Goal: Task Accomplishment & Management: Use online tool/utility

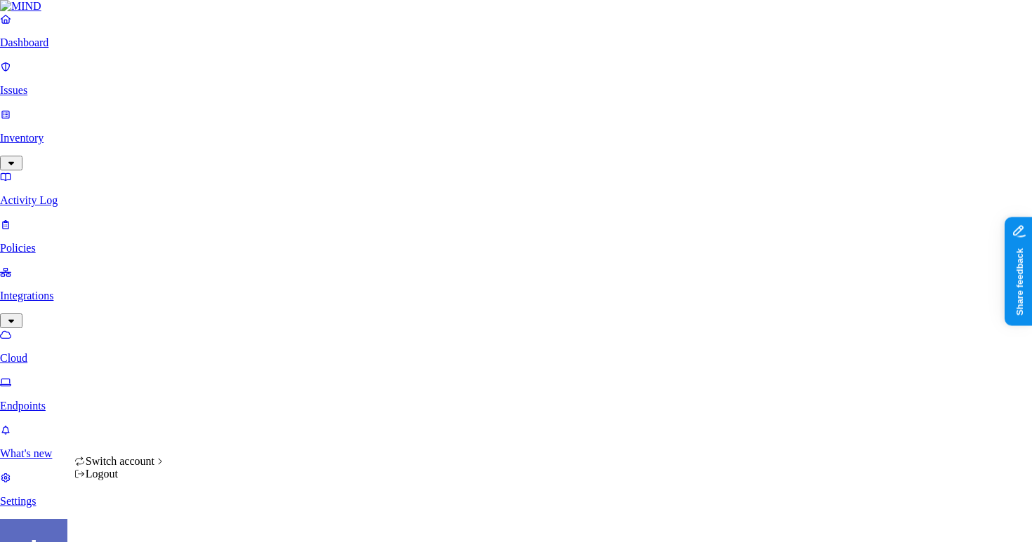
click at [134, 526] on html "Dashboard Issues Inventory Activity Log Policies Integrations Cloud Endpoints W…" at bounding box center [516, 468] width 1032 height 936
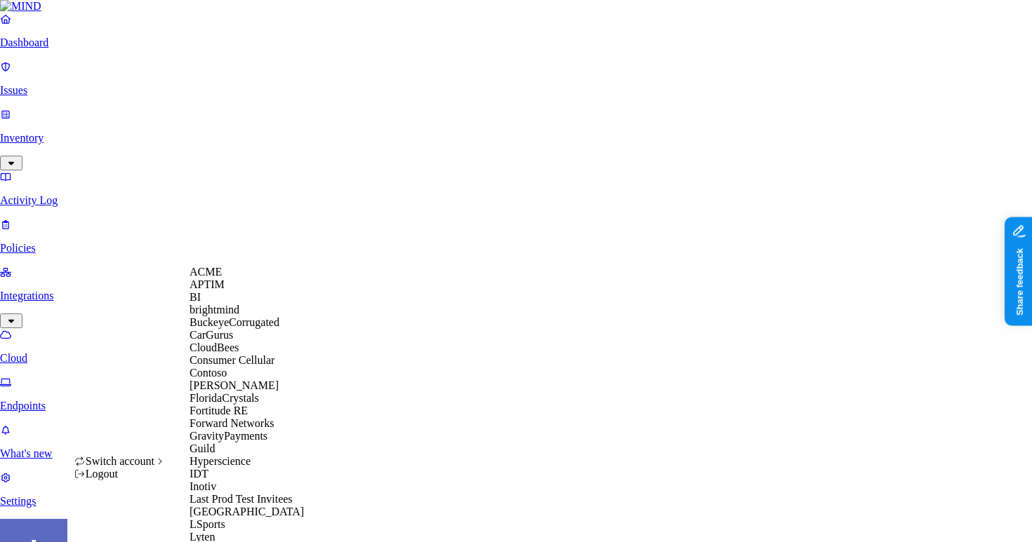
scroll to position [436, 0]
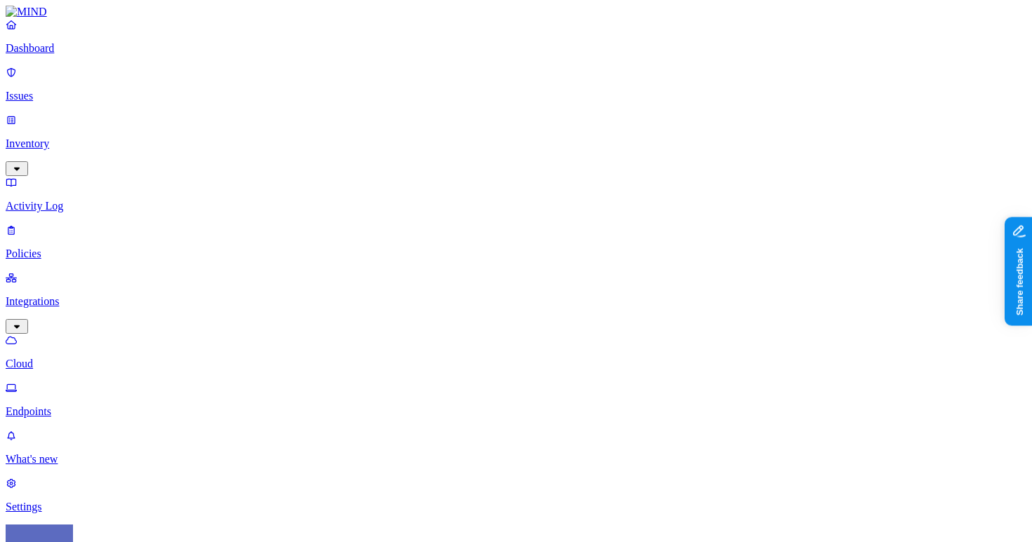
click at [26, 54] on link "Dashboard" at bounding box center [516, 36] width 1020 height 36
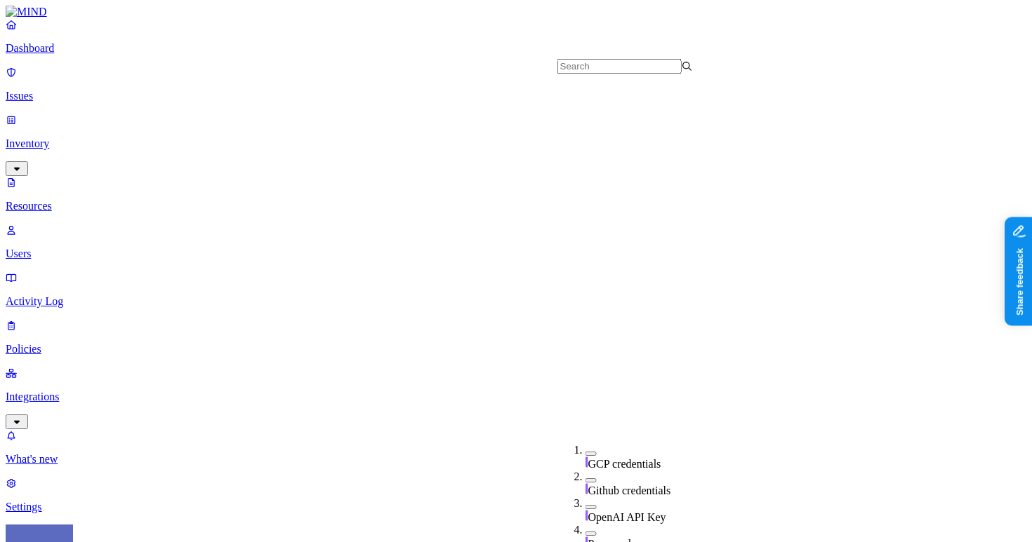
scroll to position [481, 0]
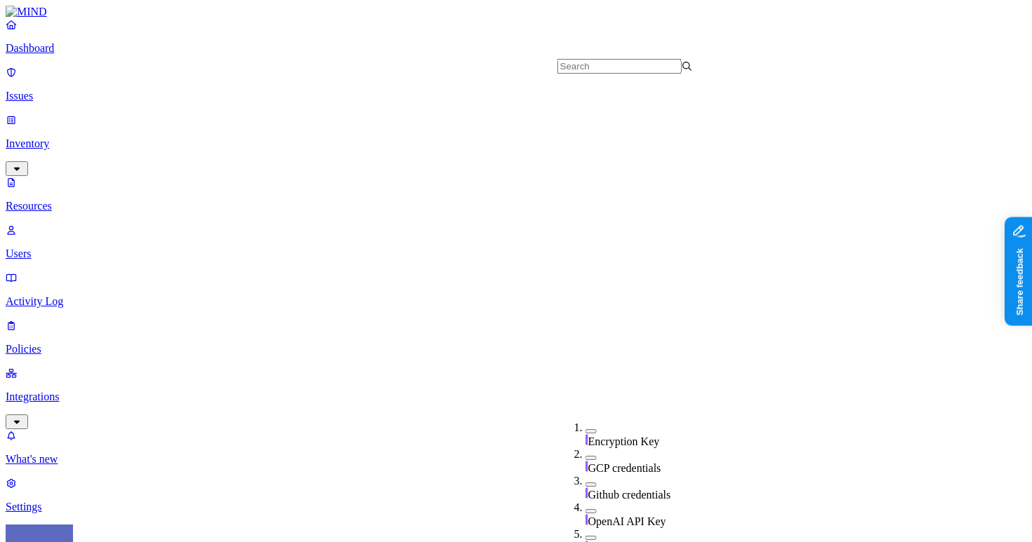
scroll to position [364, 0]
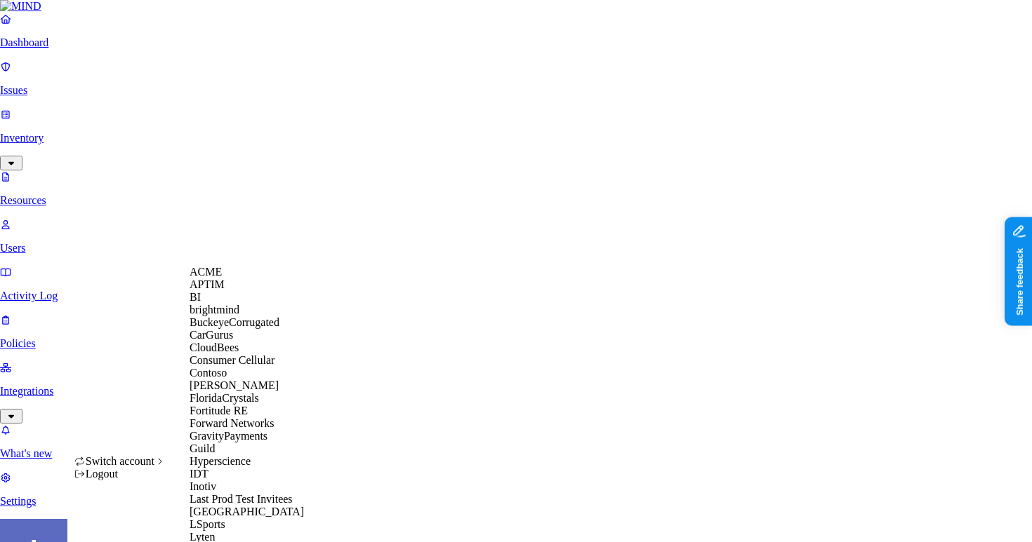
scroll to position [466, 0]
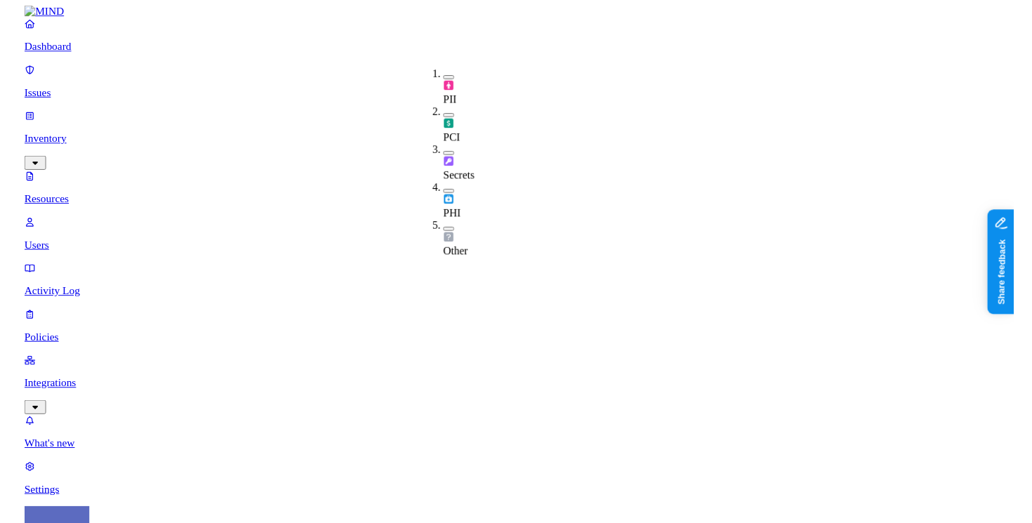
scroll to position [1, 0]
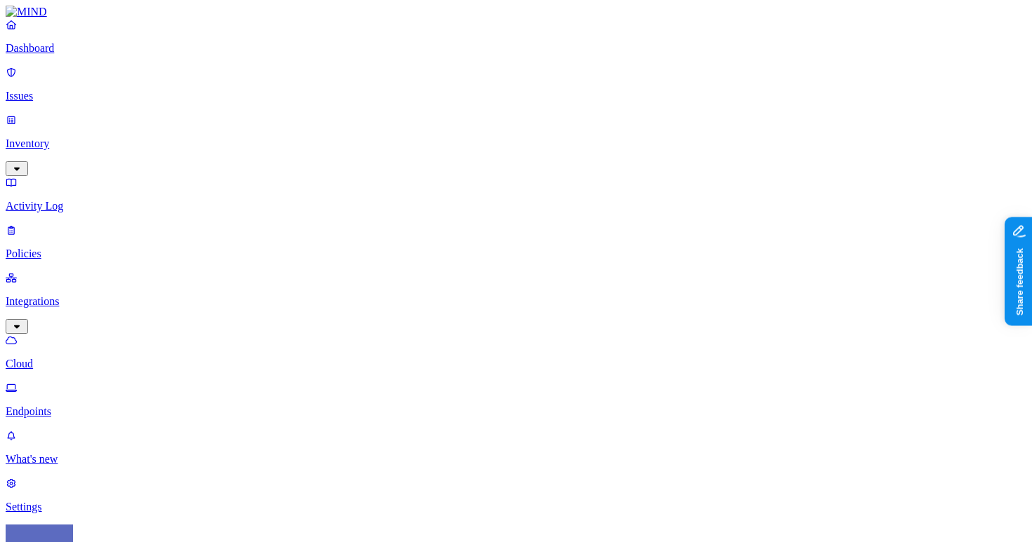
click at [95, 358] on p "Cloud" at bounding box center [516, 364] width 1020 height 13
click at [107, 406] on p "Endpoints" at bounding box center [516, 412] width 1020 height 13
click at [104, 358] on p "Cloud" at bounding box center [516, 364] width 1020 height 13
click at [46, 382] on link "Endpoints" at bounding box center [516, 400] width 1020 height 36
click at [82, 358] on p "Cloud" at bounding box center [516, 364] width 1020 height 13
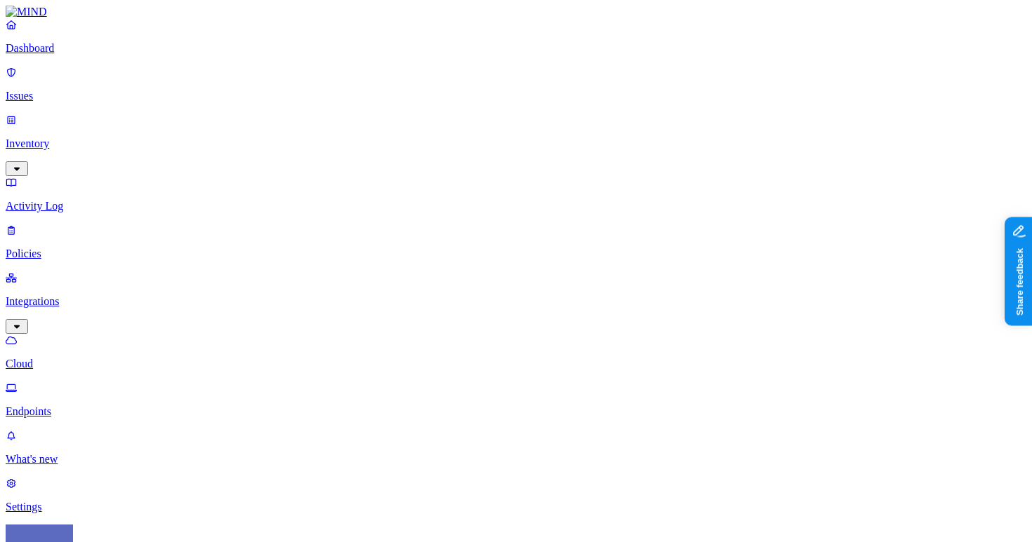
click at [119, 406] on p "Endpoints" at bounding box center [516, 412] width 1020 height 13
click at [122, 358] on p "Cloud" at bounding box center [516, 364] width 1020 height 13
click at [74, 406] on p "Endpoints" at bounding box center [516, 412] width 1020 height 13
click at [91, 52] on link "Dashboard" at bounding box center [516, 36] width 1020 height 36
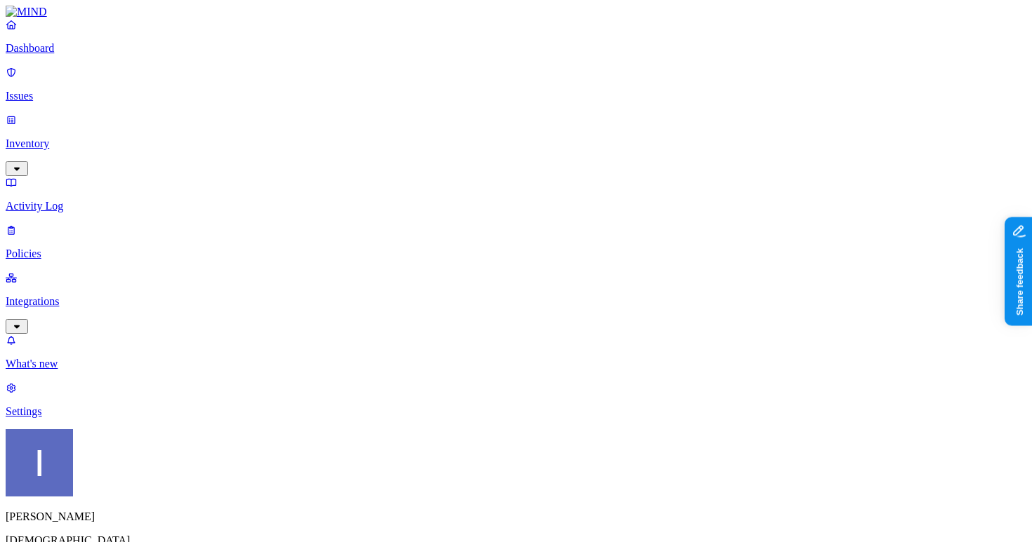
click at [149, 535] on div "Itai Schwartz Samsara" at bounding box center [516, 501] width 1020 height 144
click at [114, 509] on div "Itai Schwartz Samsara" at bounding box center [516, 501] width 1020 height 144
click at [145, 534] on div "Itai Schwartz Samsara" at bounding box center [516, 501] width 1020 height 144
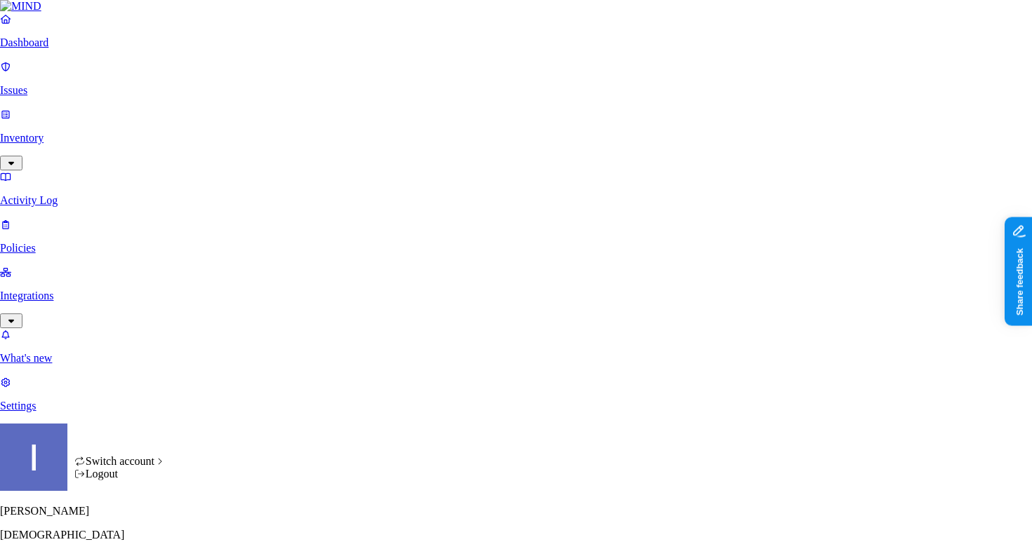
click at [128, 515] on html "Dashboard Issues Inventory Activity Log Policies Integrations What's new 1 Sett…" at bounding box center [516, 426] width 1032 height 852
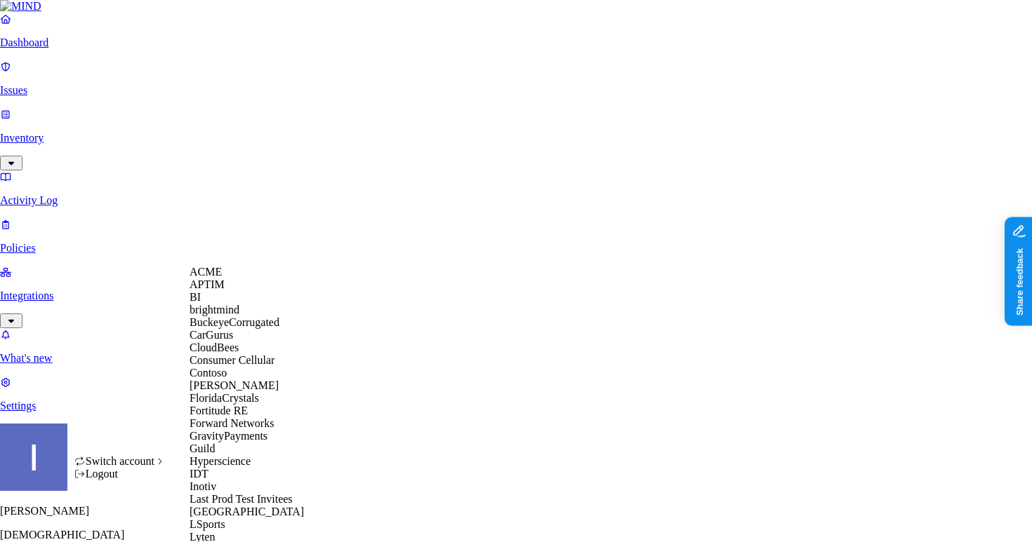
scroll to position [39, 0]
click at [243, 329] on div "BuckeyeCorrugated" at bounding box center [257, 322] width 136 height 13
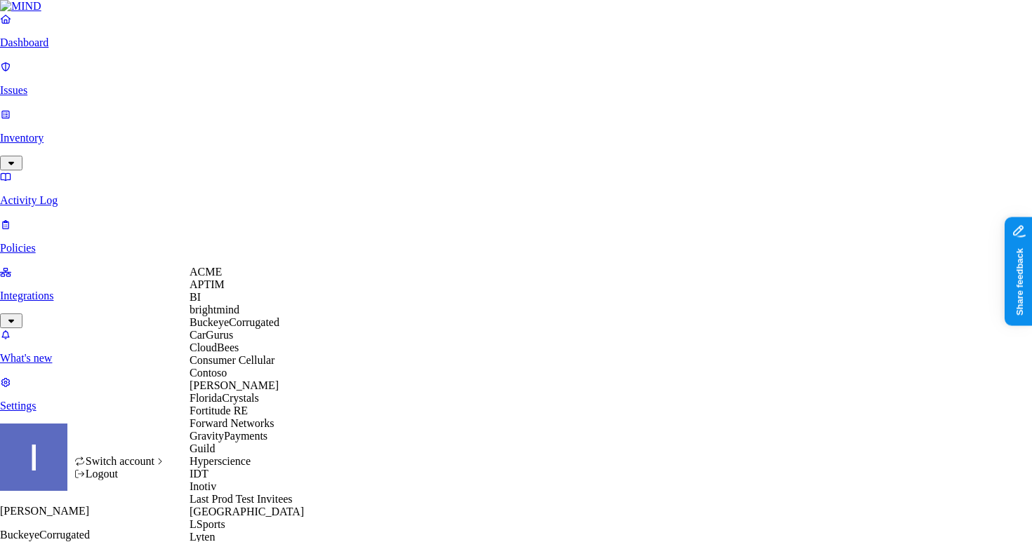
scroll to position [274, 0]
click at [249, 430] on div "GravityPayments" at bounding box center [257, 436] width 136 height 13
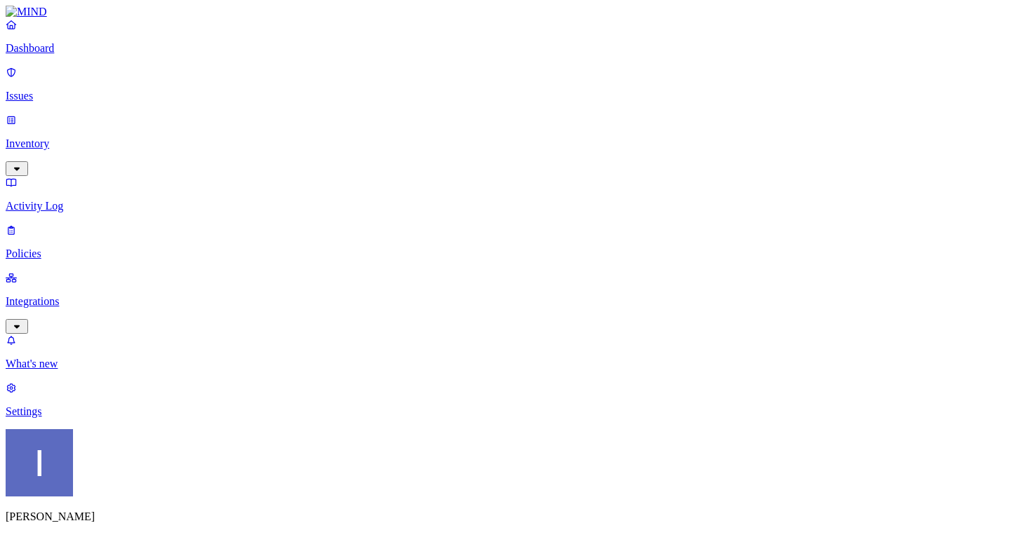
click at [104, 418] on p "Settings" at bounding box center [516, 412] width 1020 height 13
click at [98, 138] on p "Inventory" at bounding box center [516, 144] width 1020 height 13
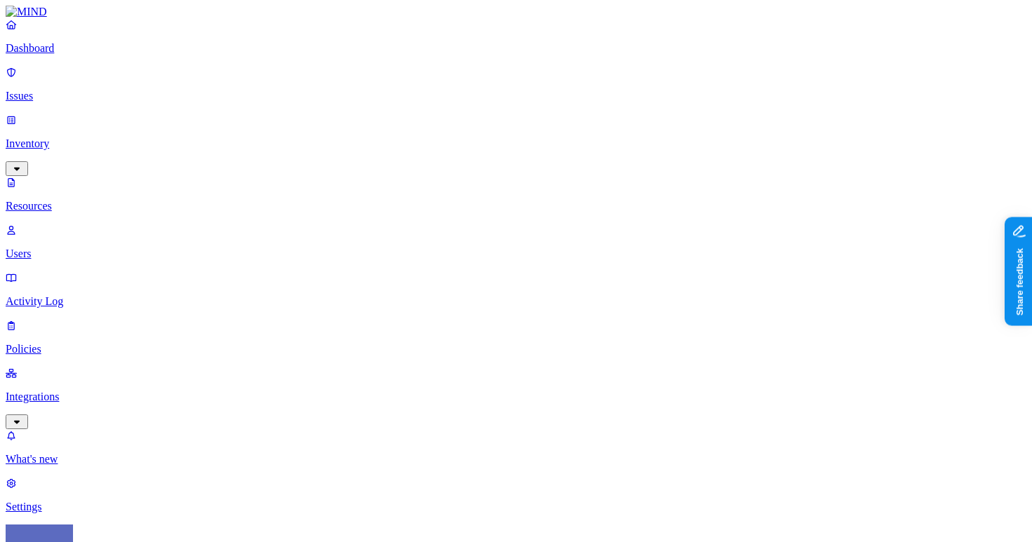
click at [68, 55] on p "Dashboard" at bounding box center [516, 48] width 1020 height 13
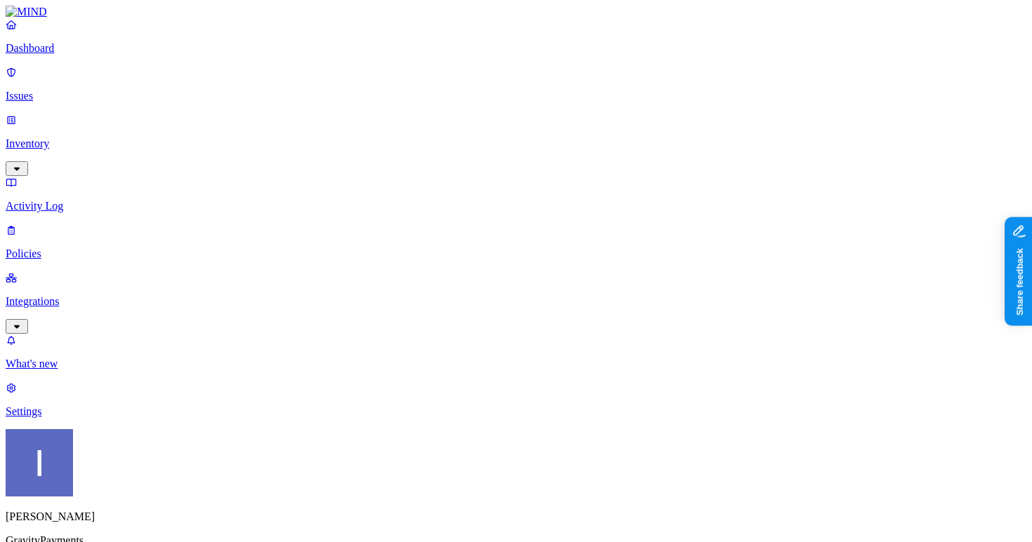
click at [89, 100] on div "Dashboard Issues Inventory Activity Log Policies Integrations" at bounding box center [516, 176] width 1020 height 316
click at [91, 138] on p "Inventory" at bounding box center [516, 144] width 1020 height 13
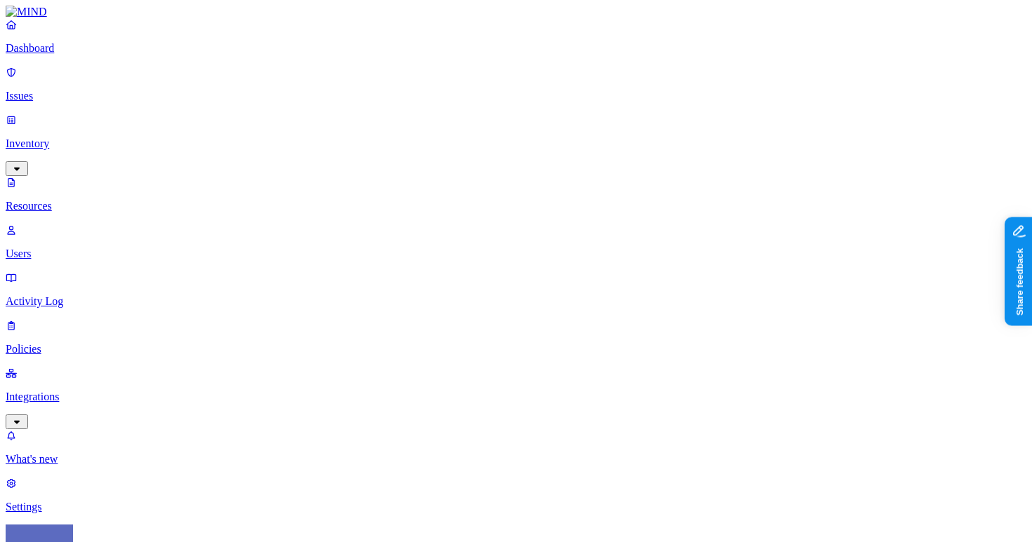
scroll to position [109, 0]
click at [46, 501] on p "Settings" at bounding box center [516, 507] width 1020 height 13
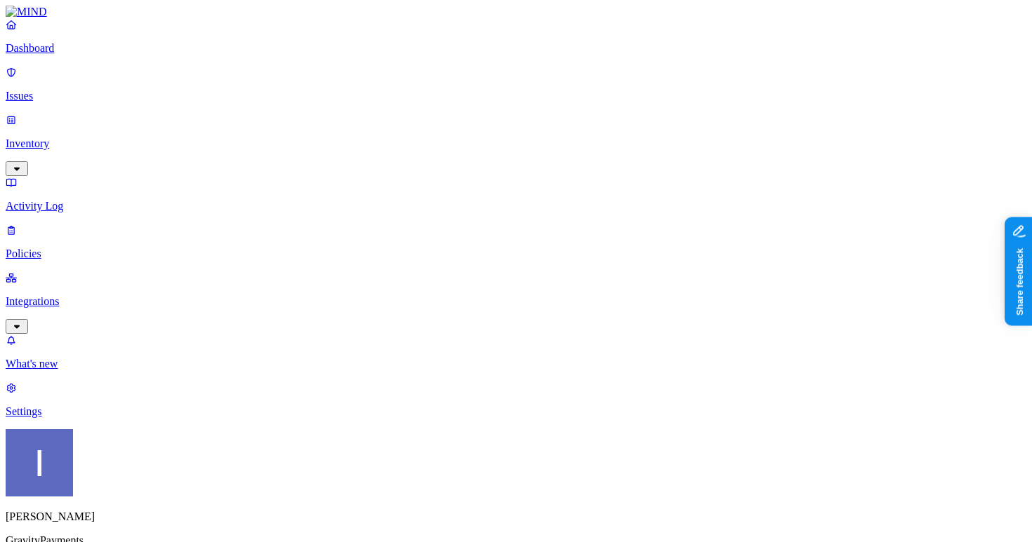
click at [86, 295] on p "Integrations" at bounding box center [516, 301] width 1020 height 13
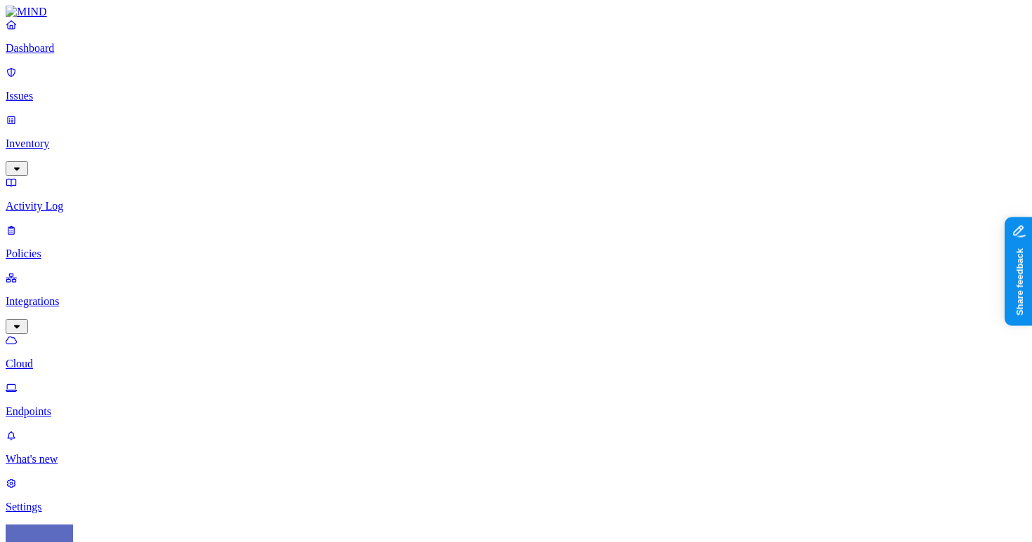
click at [93, 295] on p "Integrations" at bounding box center [516, 301] width 1020 height 13
click at [102, 248] on p "Policies" at bounding box center [516, 254] width 1020 height 13
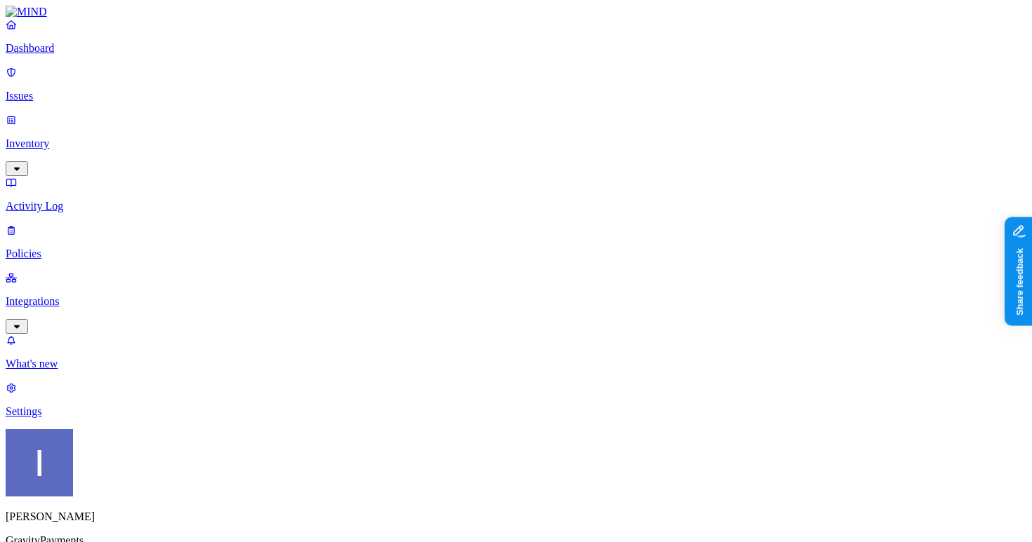
click at [373, 133] on span "Endpoint" at bounding box center [352, 139] width 41 height 12
click at [113, 200] on p "Activity Log" at bounding box center [516, 206] width 1020 height 13
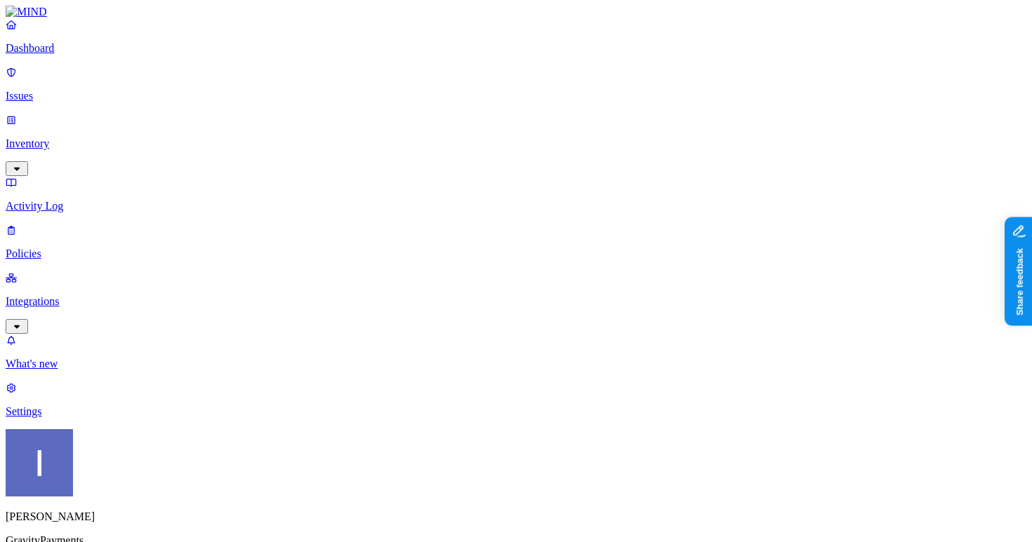
click at [32, 114] on link "Inventory" at bounding box center [516, 144] width 1020 height 60
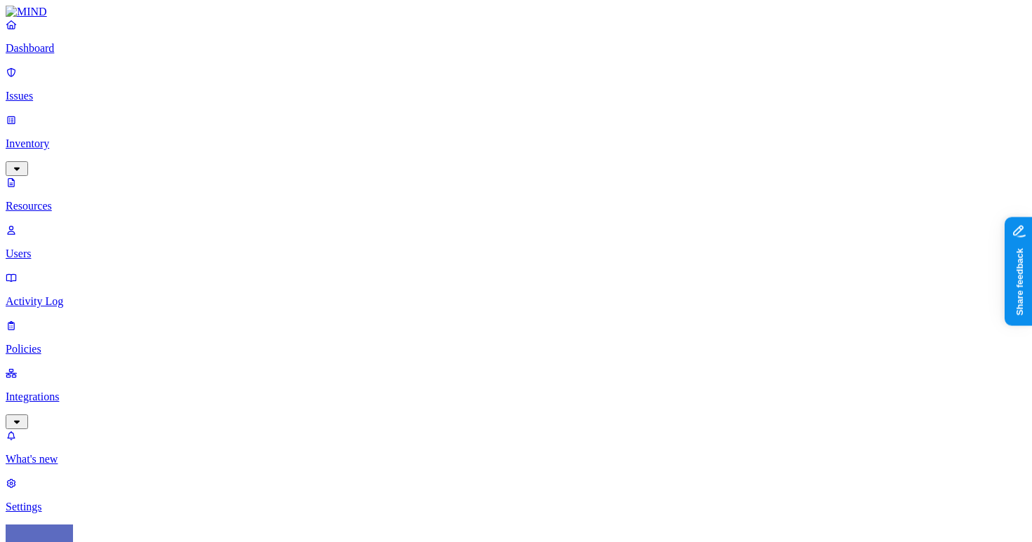
click at [60, 90] on p "Issues" at bounding box center [516, 96] width 1020 height 13
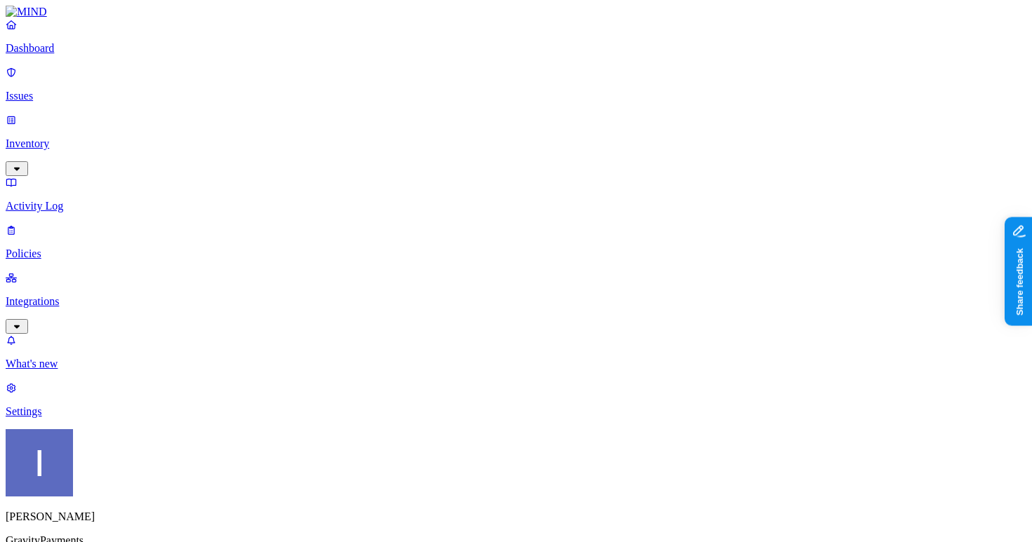
click at [72, 55] on p "Dashboard" at bounding box center [516, 48] width 1020 height 13
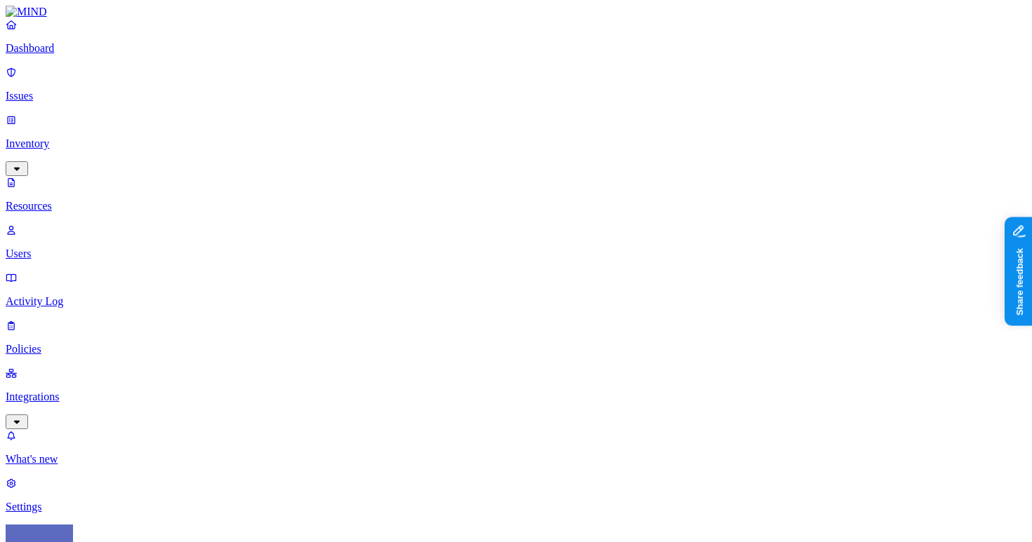
click at [128, 55] on p "Dashboard" at bounding box center [516, 48] width 1020 height 13
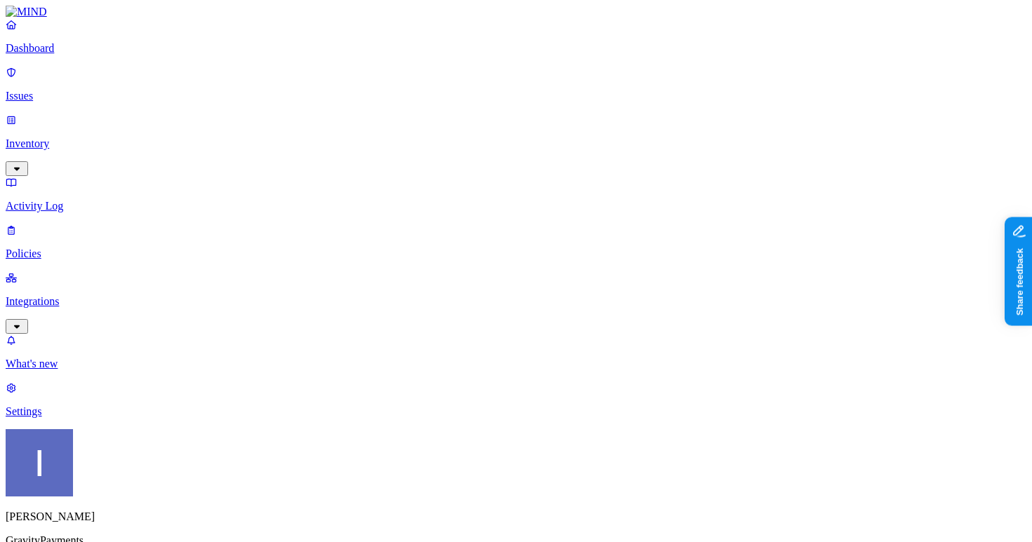
scroll to position [48, 0]
drag, startPoint x: 421, startPoint y: 382, endPoint x: 717, endPoint y: 411, distance: 297.5
click at [108, 138] on p "Inventory" at bounding box center [516, 144] width 1020 height 13
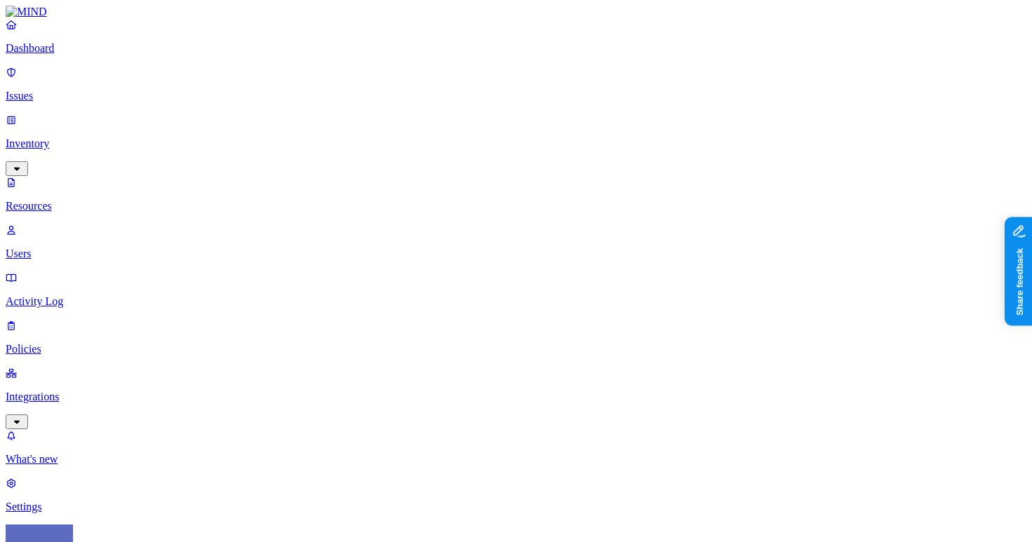
click at [107, 90] on p "Issues" at bounding box center [516, 96] width 1020 height 13
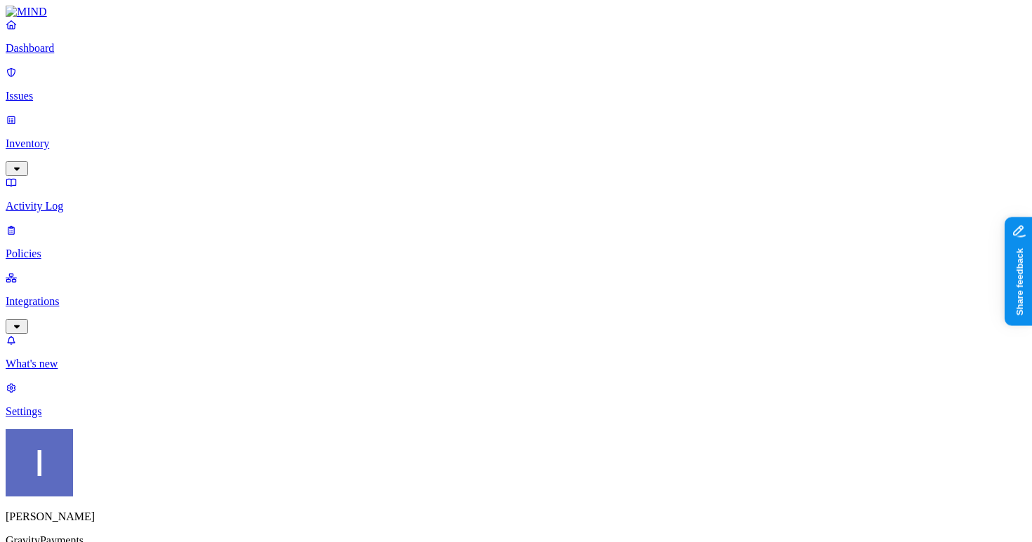
click at [115, 55] on p "Dashboard" at bounding box center [516, 48] width 1020 height 13
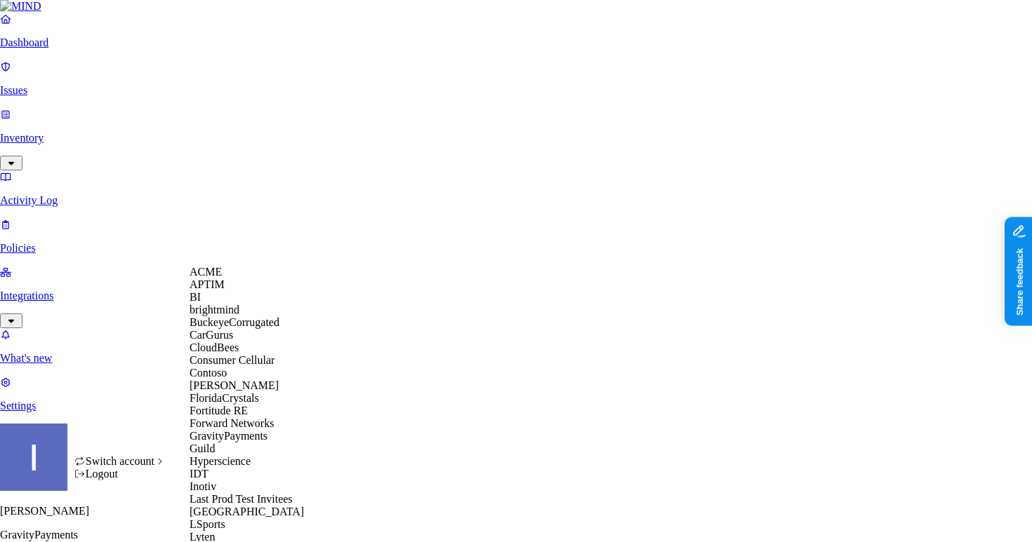
scroll to position [0, 0]
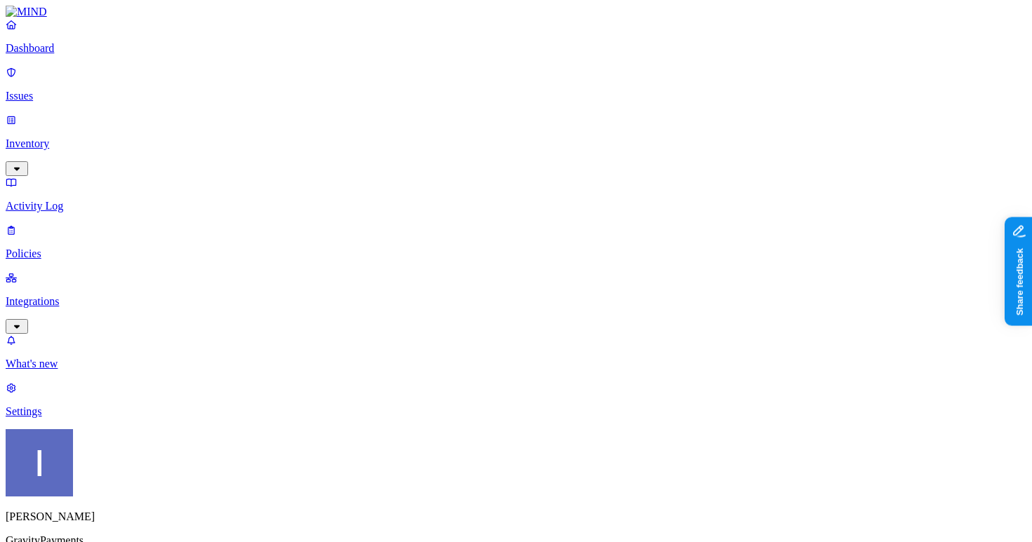
click at [121, 91] on p "Issues" at bounding box center [516, 96] width 1020 height 13
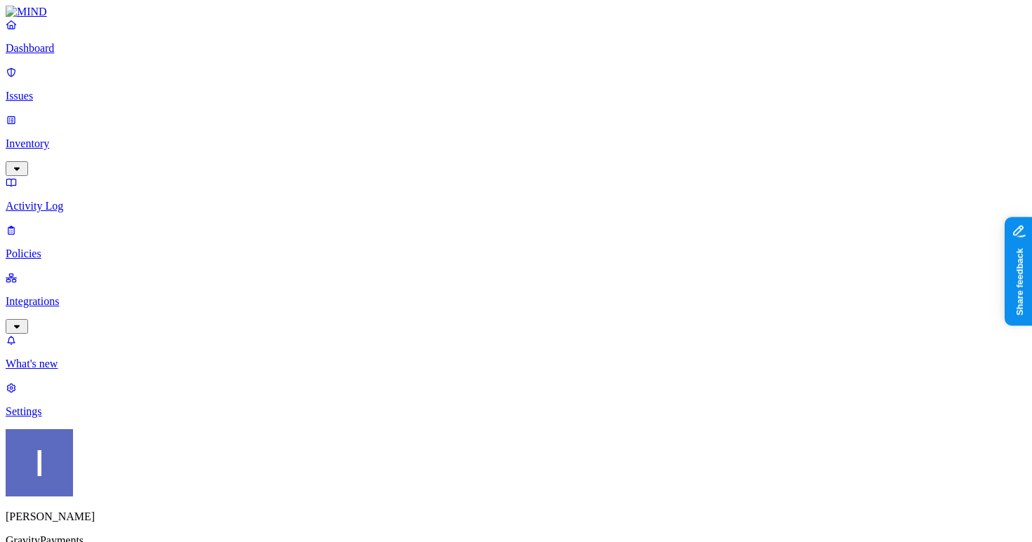
click at [104, 55] on link "Dashboard" at bounding box center [516, 36] width 1020 height 36
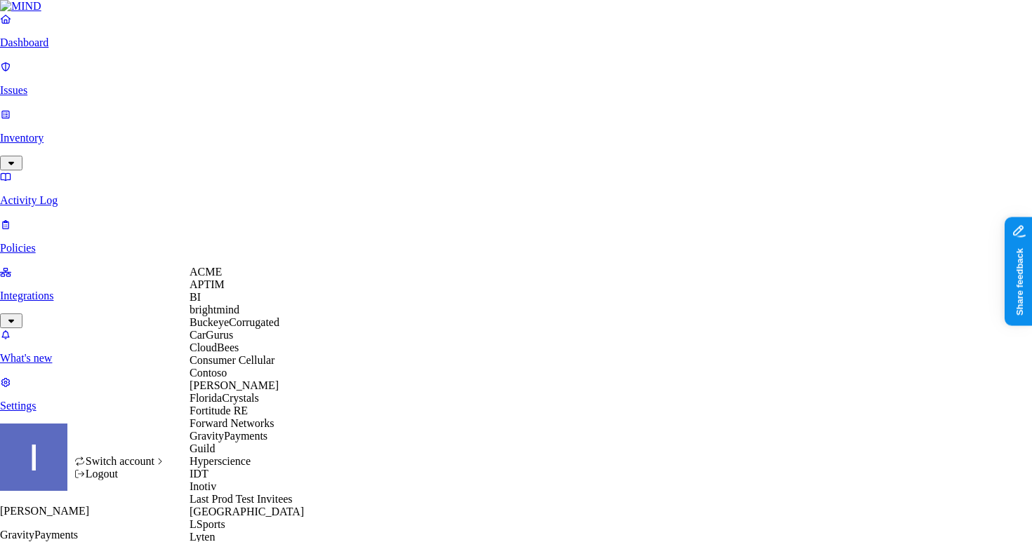
scroll to position [848, 0]
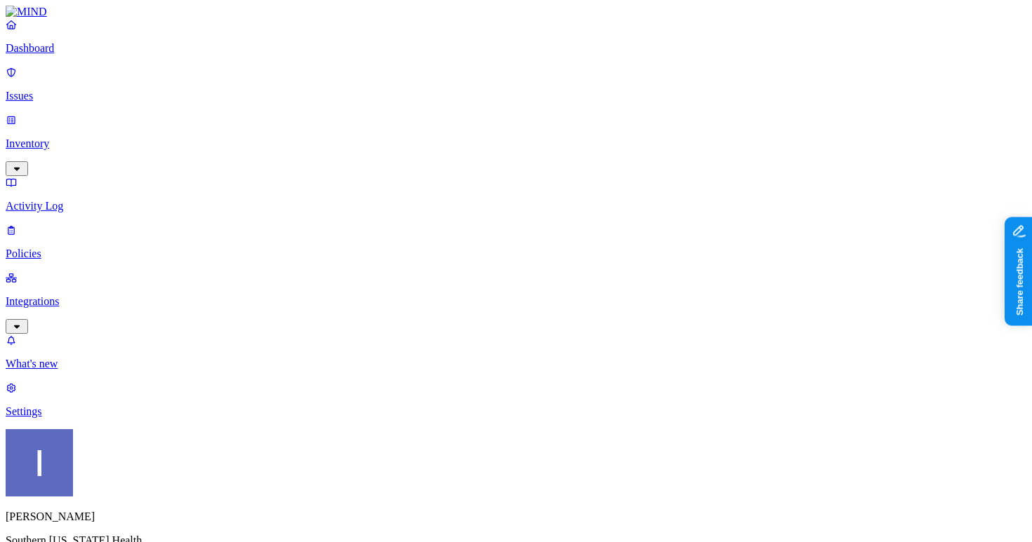
drag, startPoint x: 423, startPoint y: 415, endPoint x: 611, endPoint y: 467, distance: 194.4
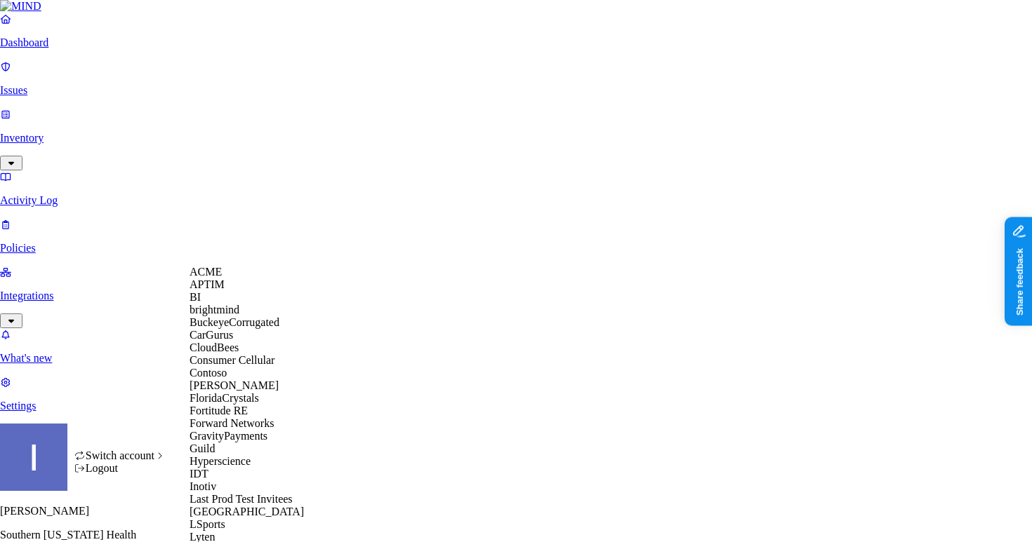
click at [248, 291] on div "APTIM" at bounding box center [257, 285] width 136 height 13
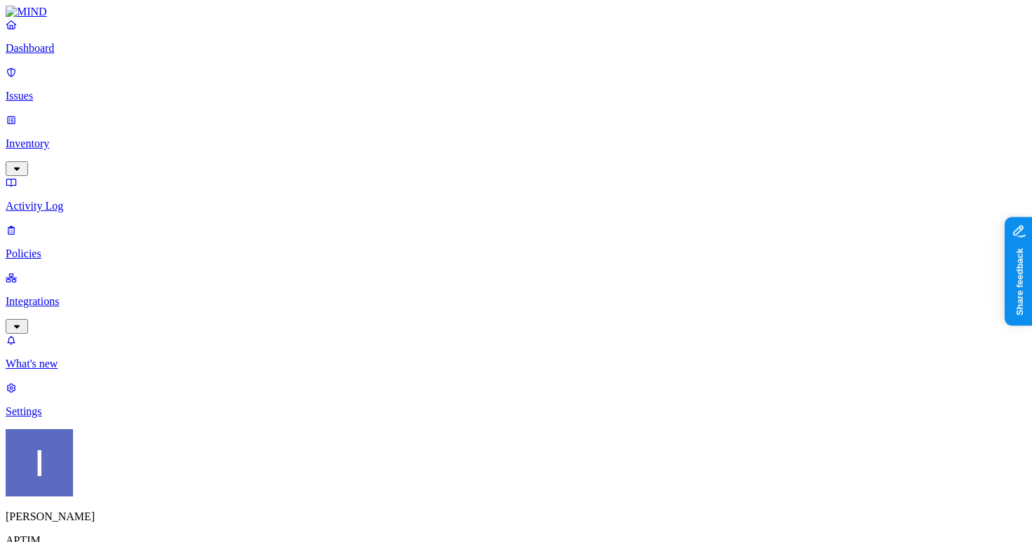
click at [47, 138] on p "Inventory" at bounding box center [516, 144] width 1020 height 13
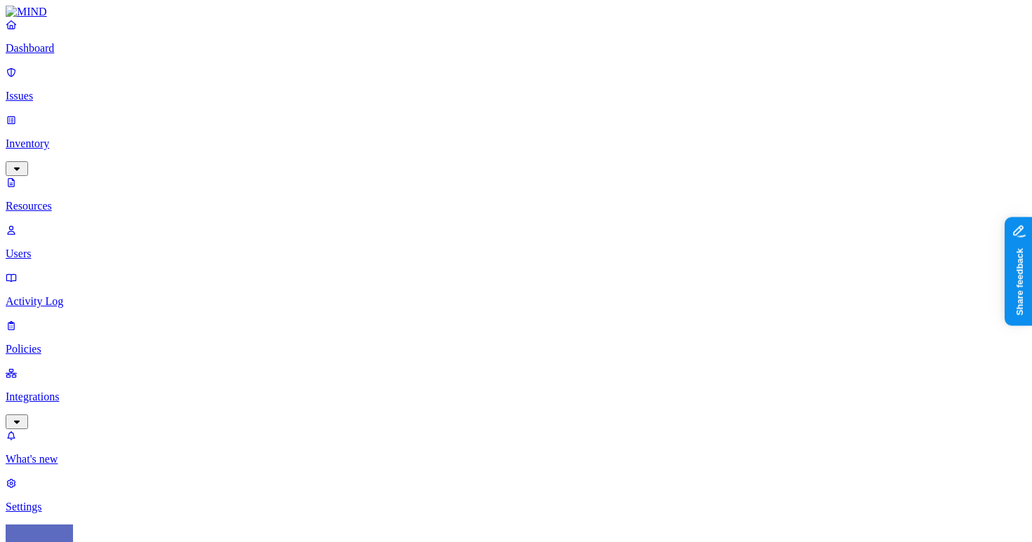
click at [55, 248] on p "Users" at bounding box center [516, 254] width 1020 height 13
click at [439, 101] on span "Internal" at bounding box center [430, 101] width 35 height 12
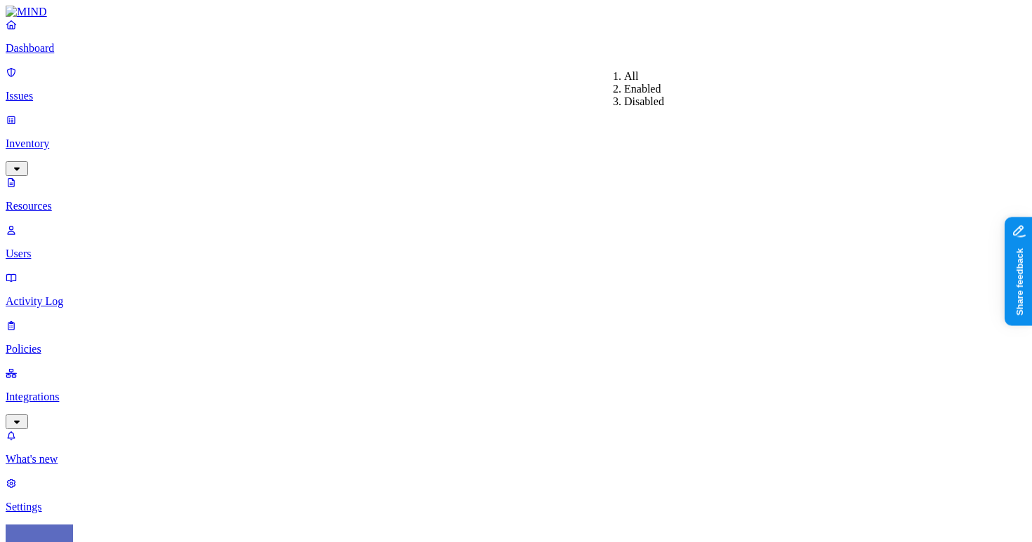
click at [624, 108] on div "Disabled" at bounding box center [624, 101] width 0 height 13
click at [84, 200] on p "Resources" at bounding box center [516, 206] width 1020 height 13
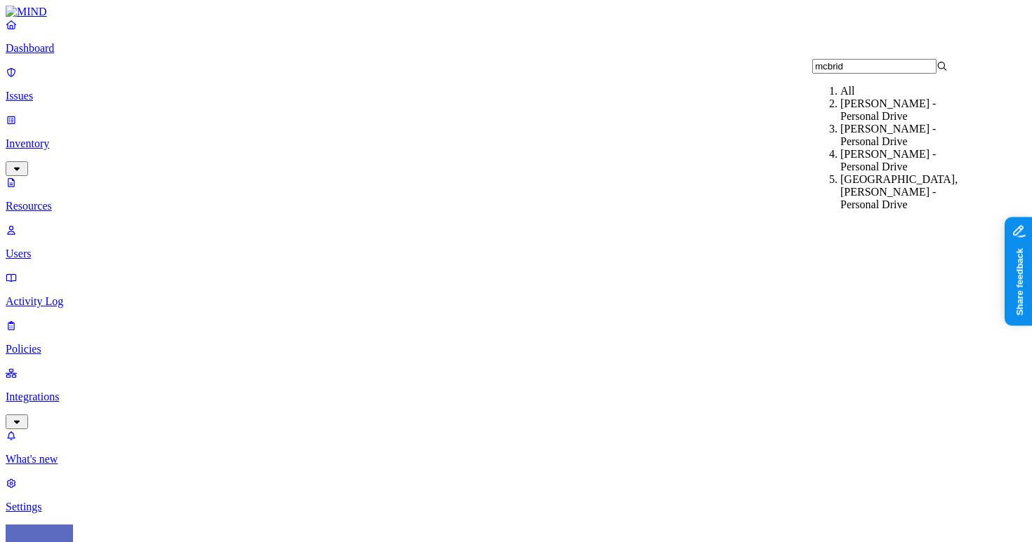
type input "mcbrid"
click at [912, 123] on div "McBride, Nicholas - Personal Drive" at bounding box center [907, 110] width 135 height 25
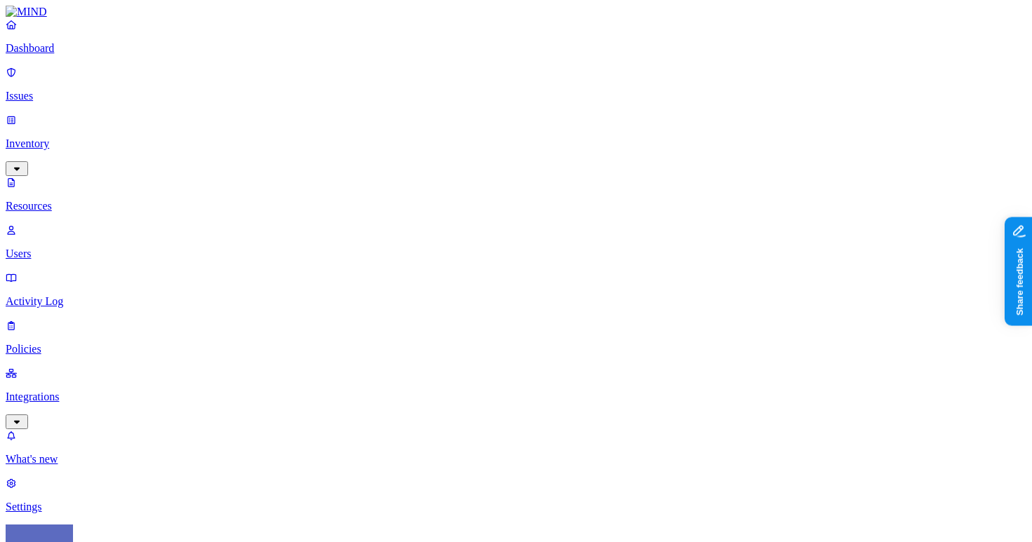
click at [99, 55] on p "Dashboard" at bounding box center [516, 48] width 1020 height 13
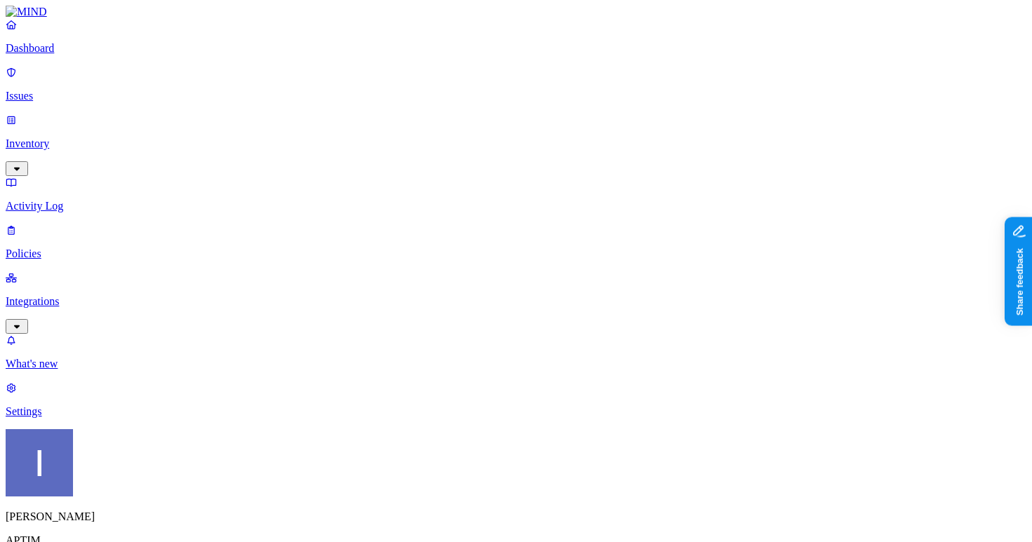
click at [109, 138] on p "Inventory" at bounding box center [516, 144] width 1020 height 13
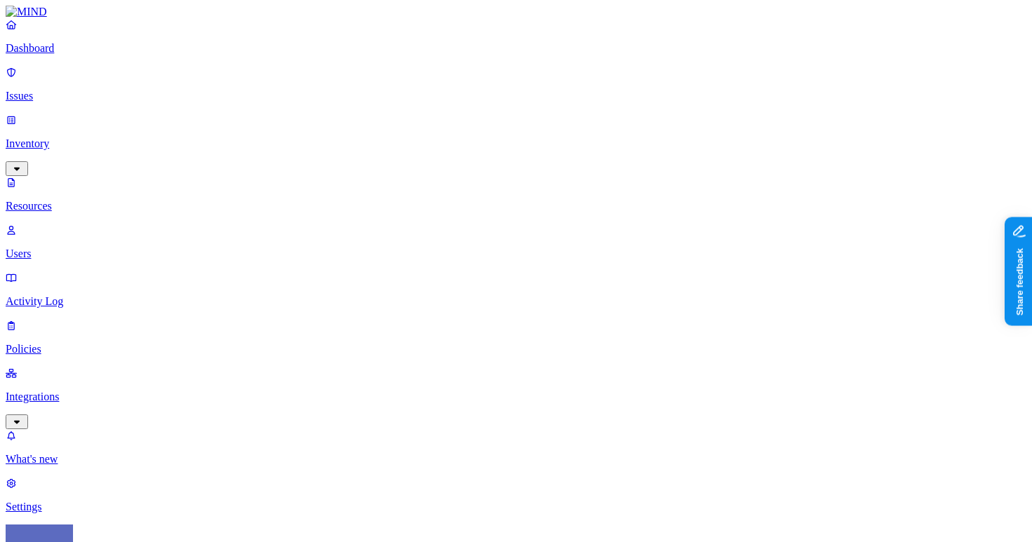
click at [97, 55] on p "Dashboard" at bounding box center [516, 48] width 1020 height 13
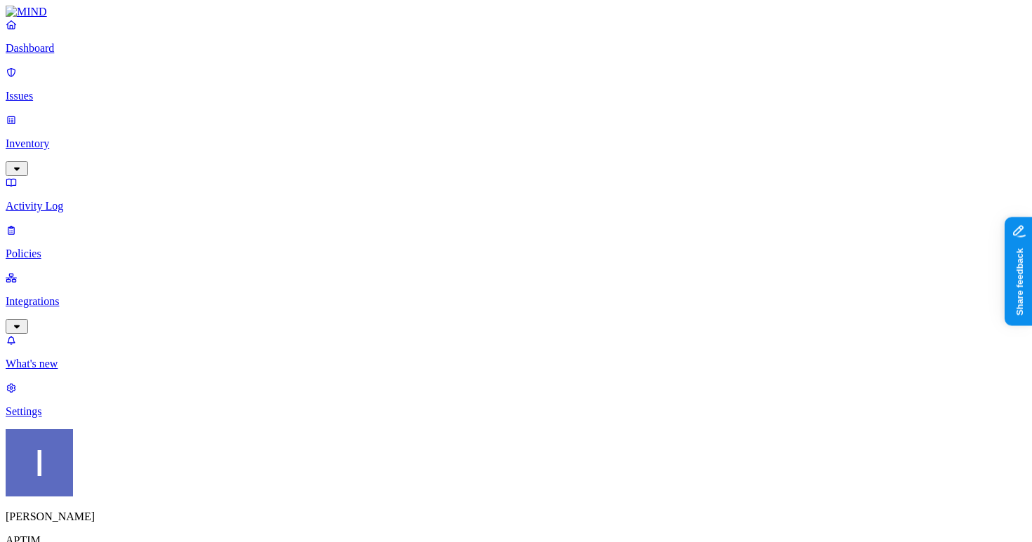
click at [88, 295] on p "Integrations" at bounding box center [516, 301] width 1020 height 13
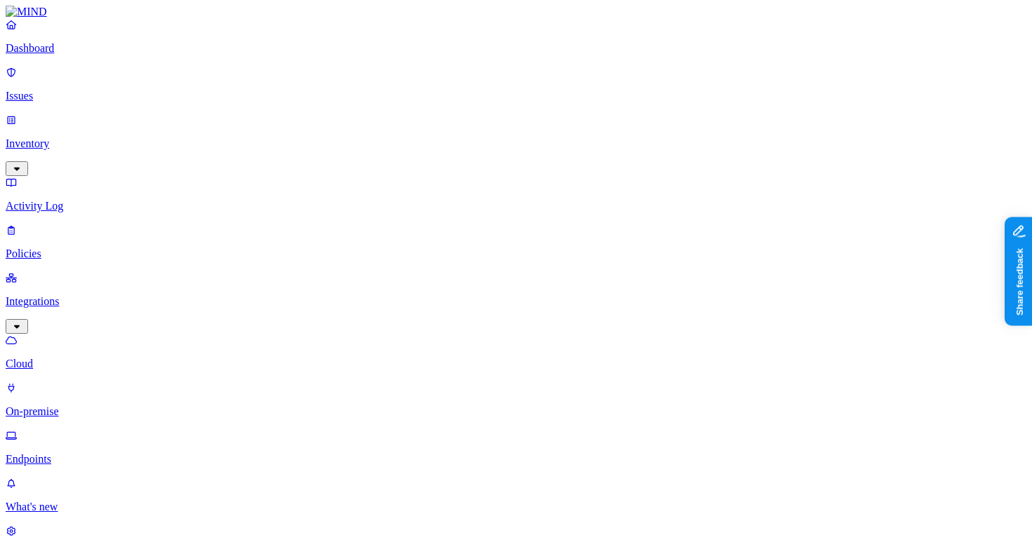
click at [65, 55] on link "Dashboard" at bounding box center [516, 36] width 1020 height 36
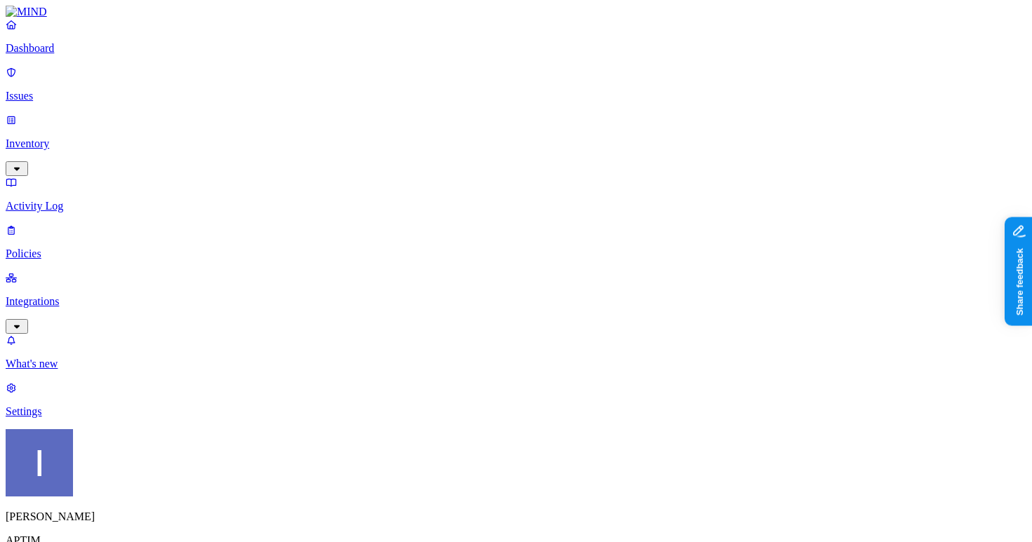
click at [55, 248] on p "Policies" at bounding box center [516, 254] width 1020 height 13
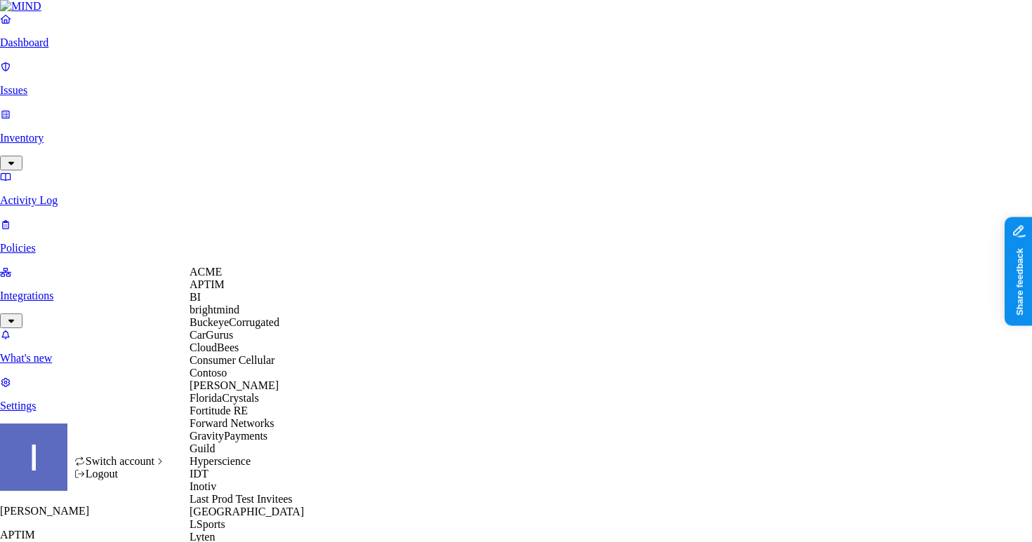
scroll to position [487, 0]
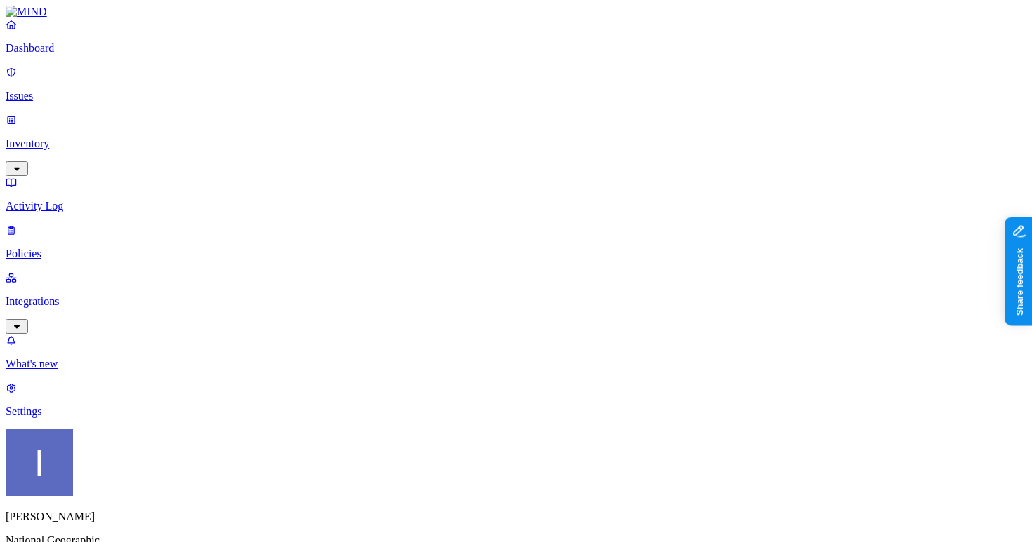
click at [81, 55] on p "Dashboard" at bounding box center [516, 48] width 1020 height 13
click at [104, 248] on p "Policies" at bounding box center [516, 254] width 1020 height 13
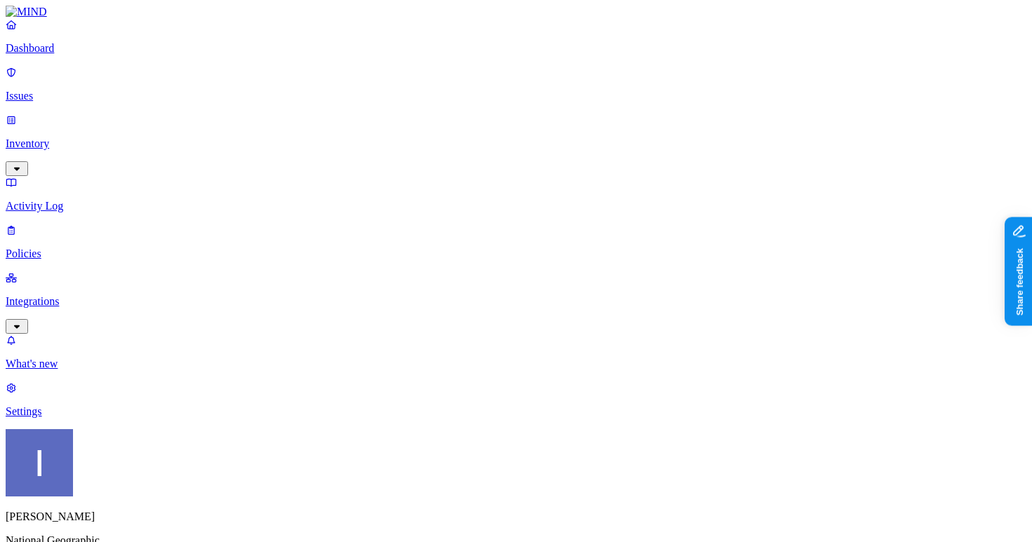
click at [69, 55] on p "Dashboard" at bounding box center [516, 48] width 1020 height 13
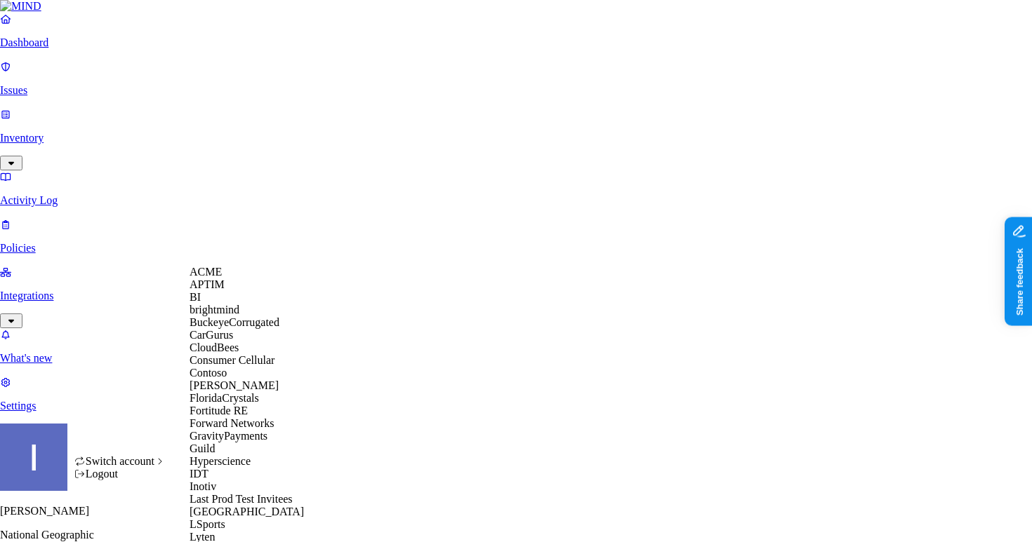
scroll to position [848, 0]
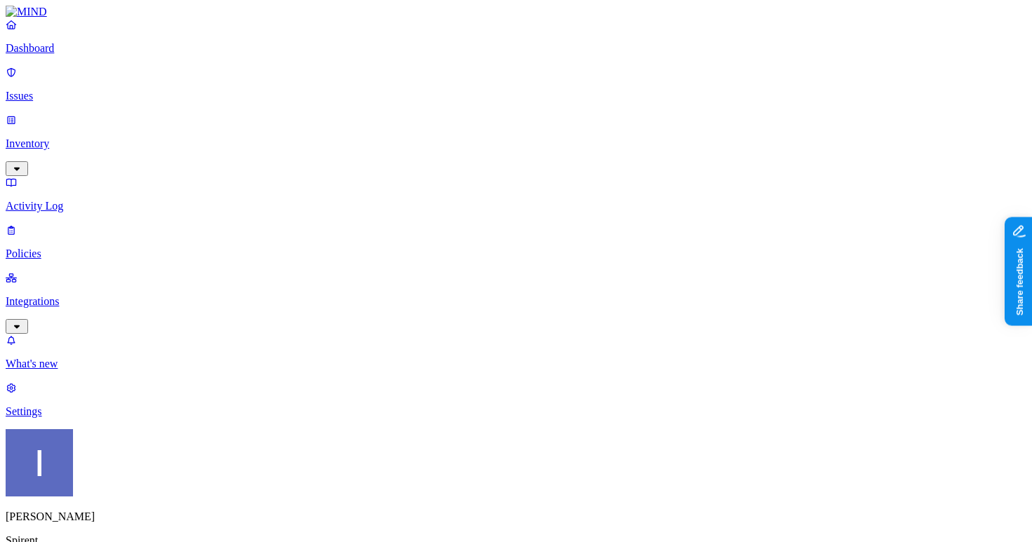
click at [100, 418] on p "Settings" at bounding box center [516, 412] width 1020 height 13
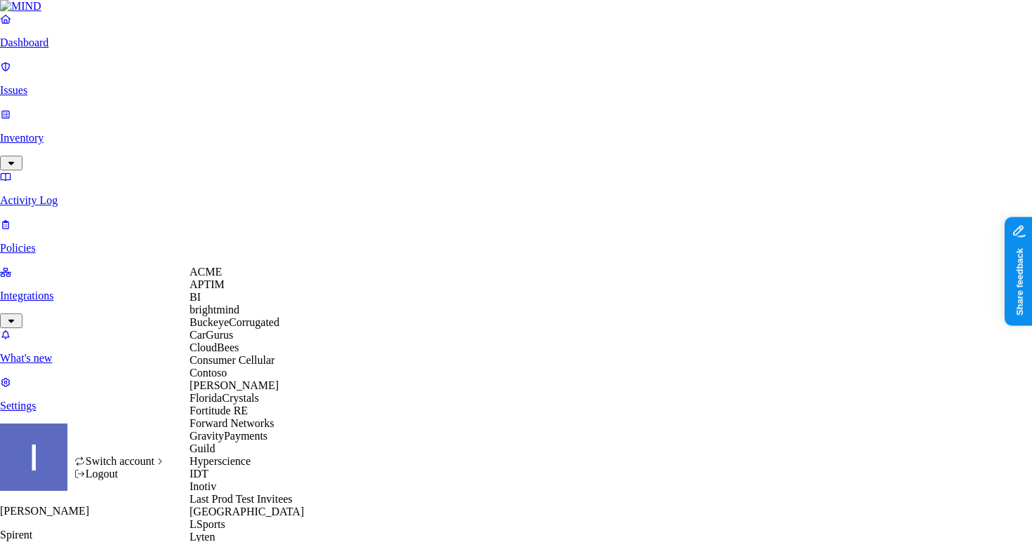
click at [232, 279] on div "ACME" at bounding box center [257, 272] width 136 height 13
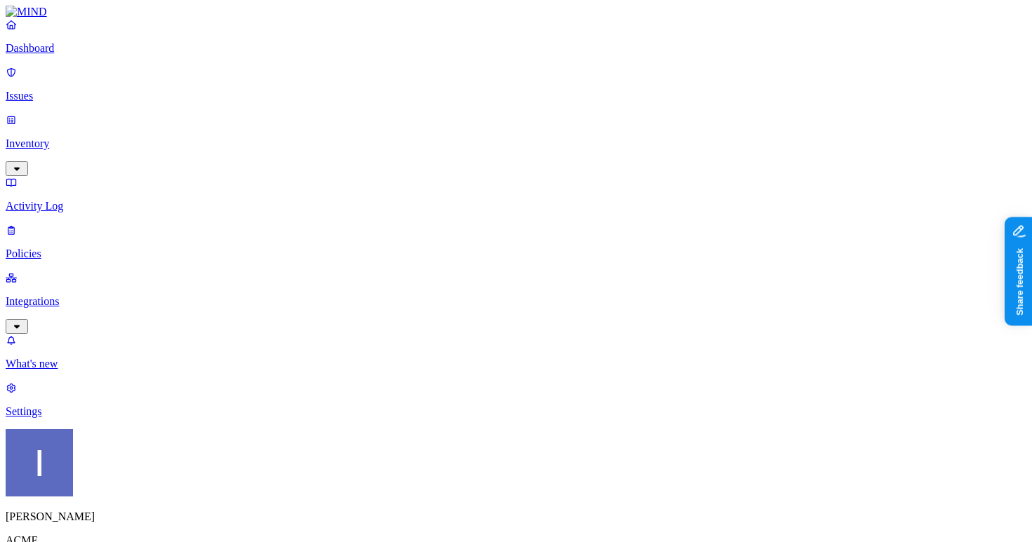
click at [40, 272] on link "Integrations" at bounding box center [516, 302] width 1020 height 60
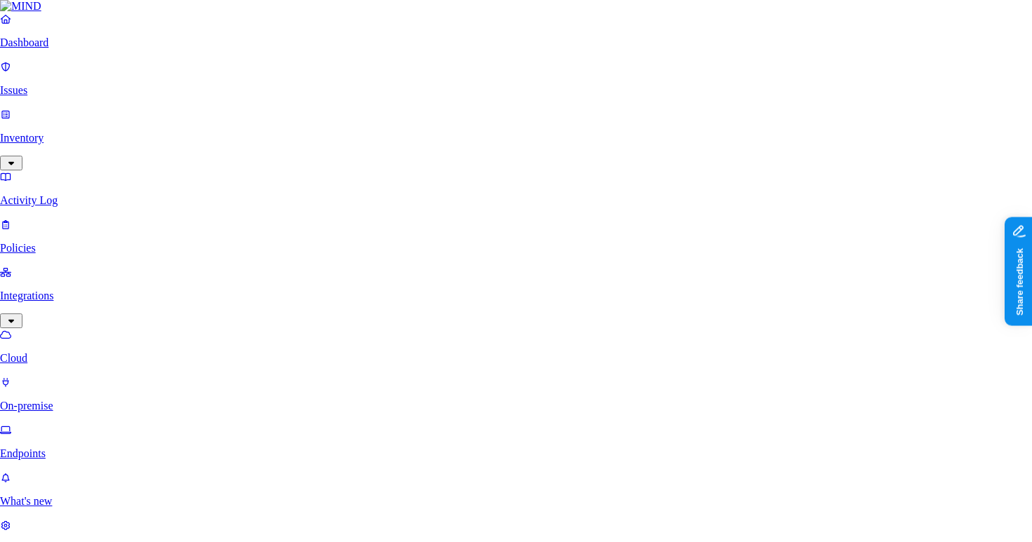
scroll to position [25, 0]
type input "cust"
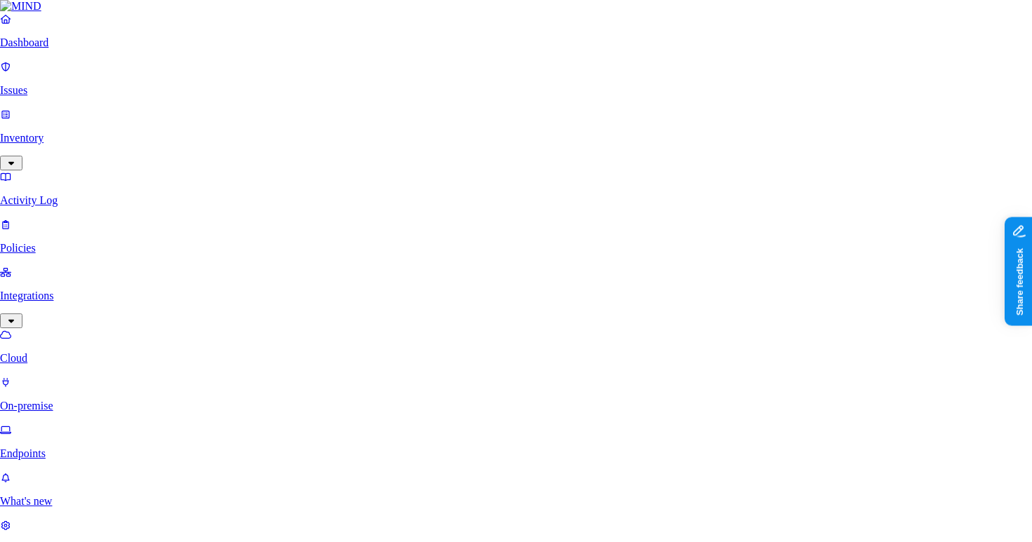
type input "asdf"
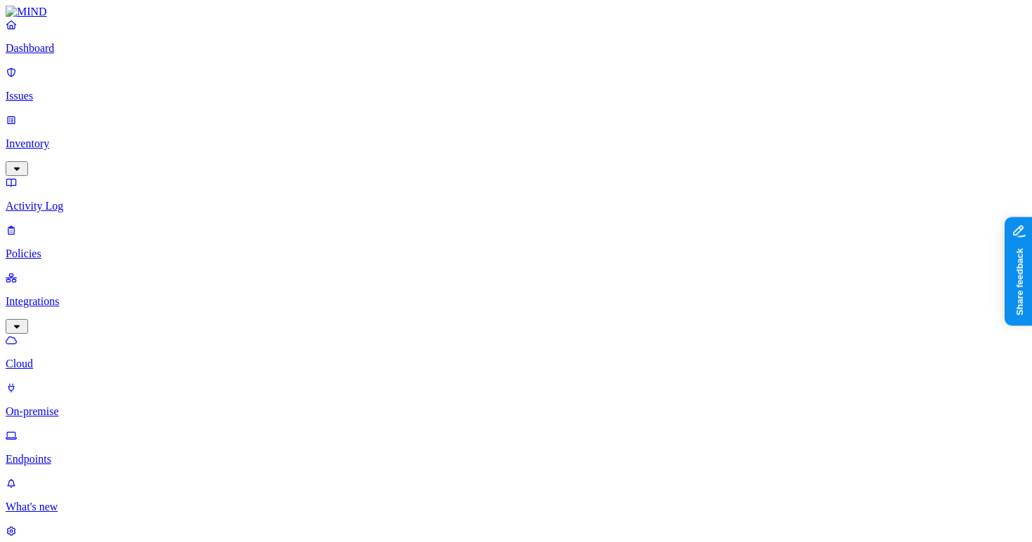
scroll to position [215, 0]
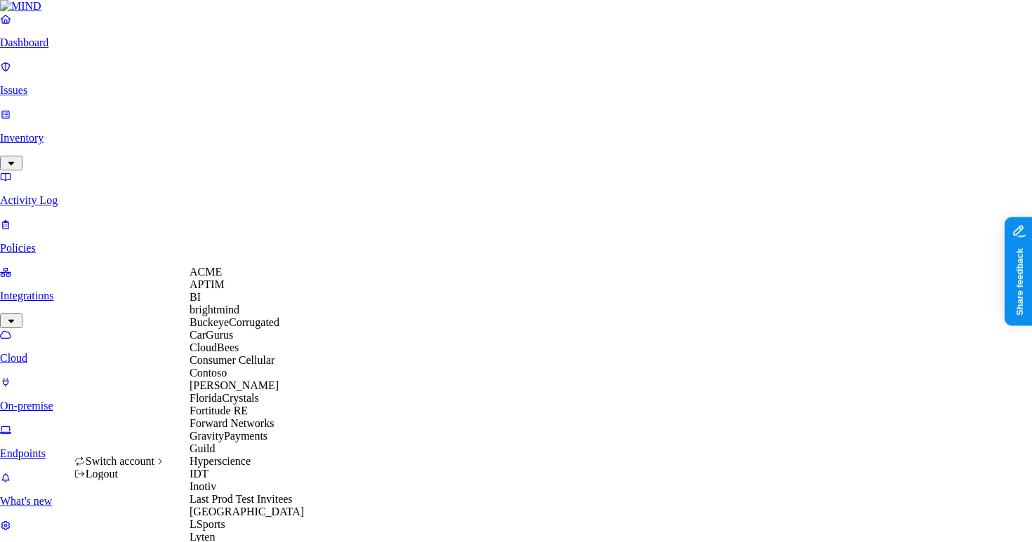
scroll to position [402, 0]
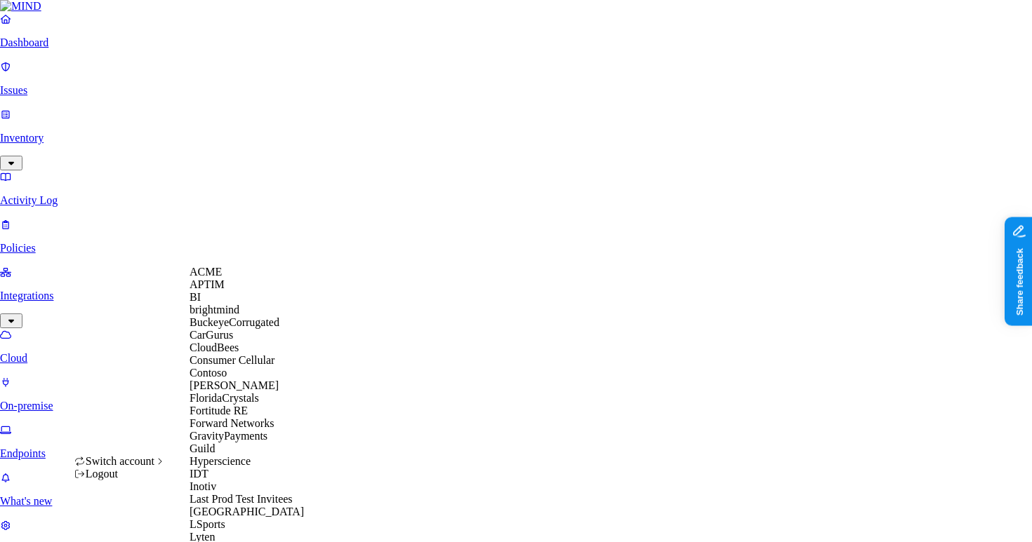
scroll to position [0, 0]
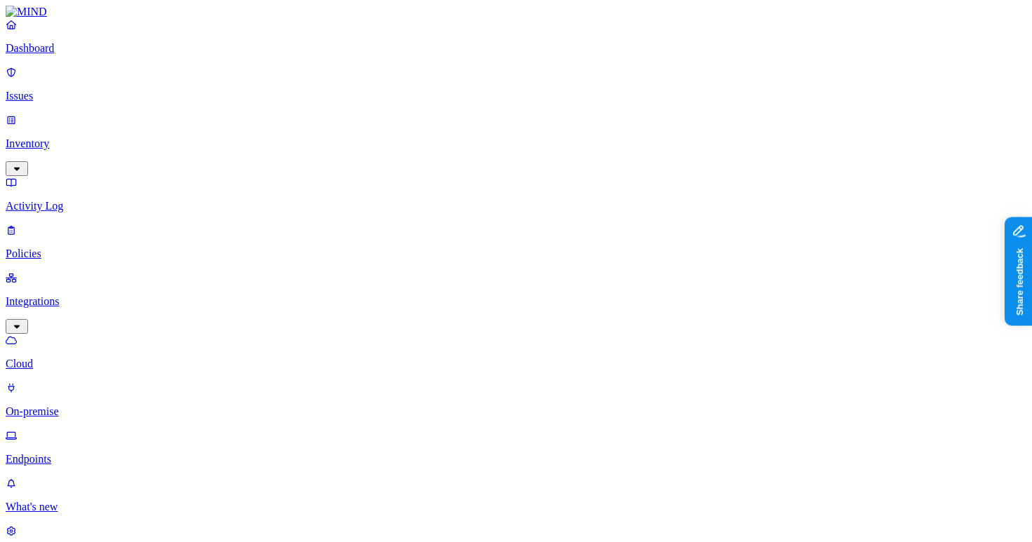
click at [74, 248] on p "Policies" at bounding box center [516, 254] width 1020 height 13
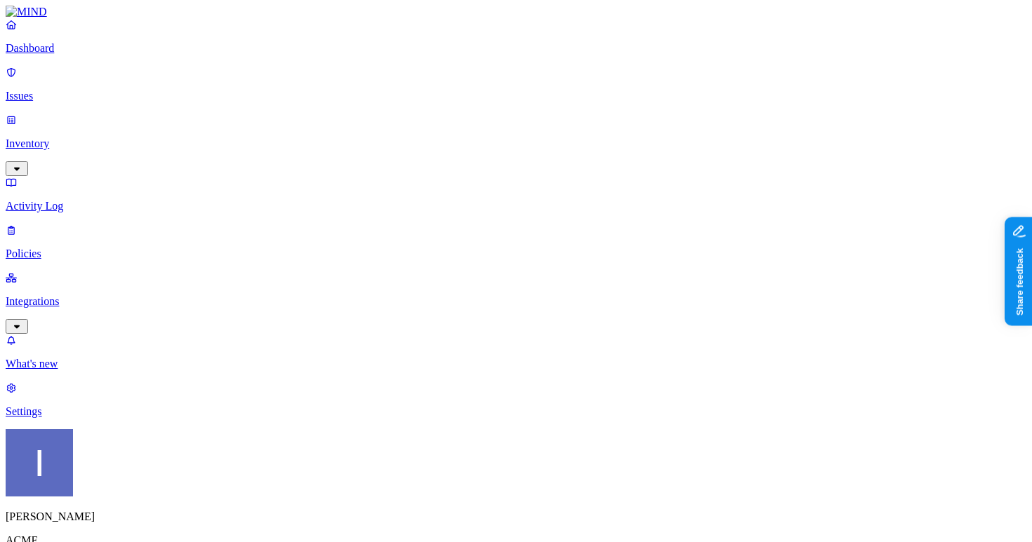
click at [17, 77] on icon at bounding box center [11, 72] width 11 height 9
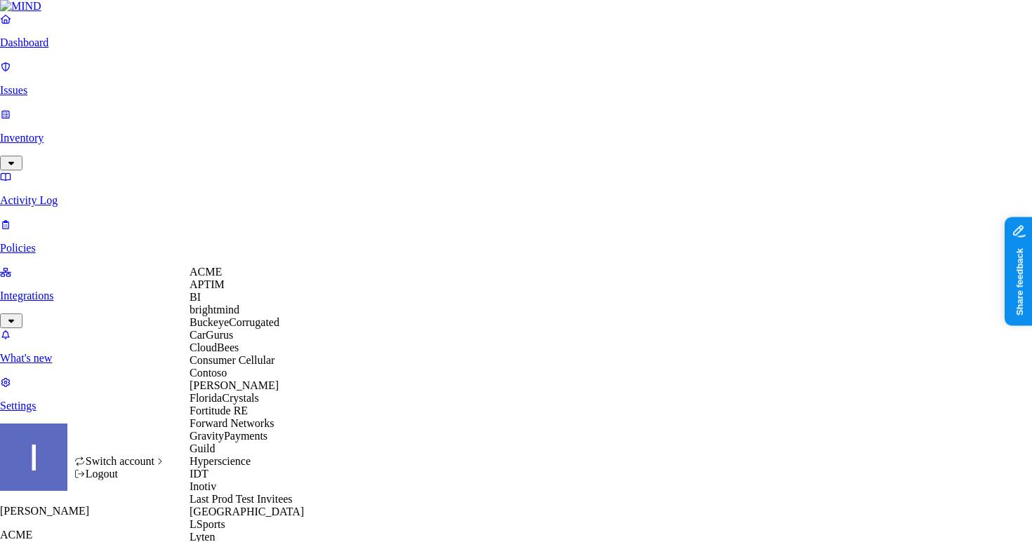
click at [260, 354] on div "CloudBees" at bounding box center [257, 348] width 136 height 13
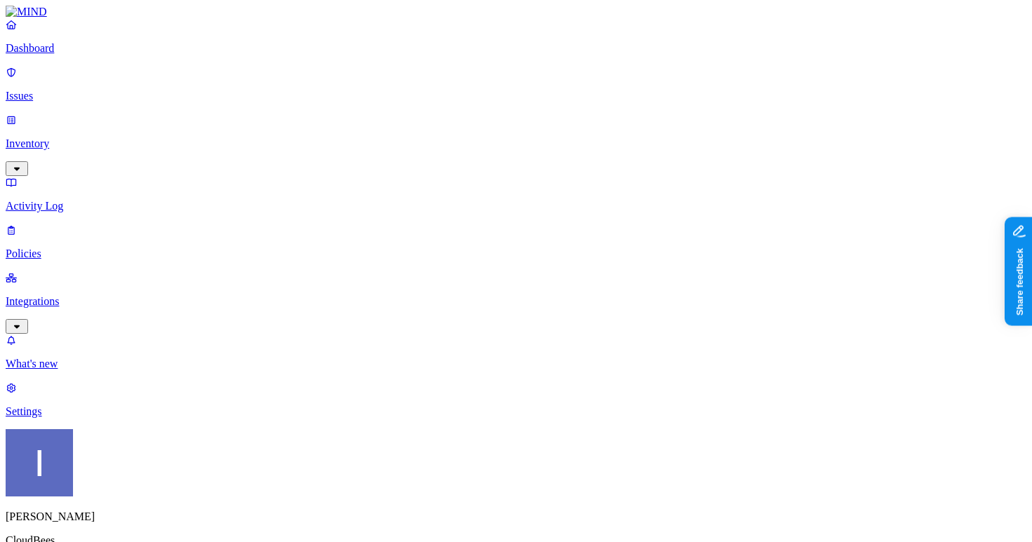
scroll to position [0, 328]
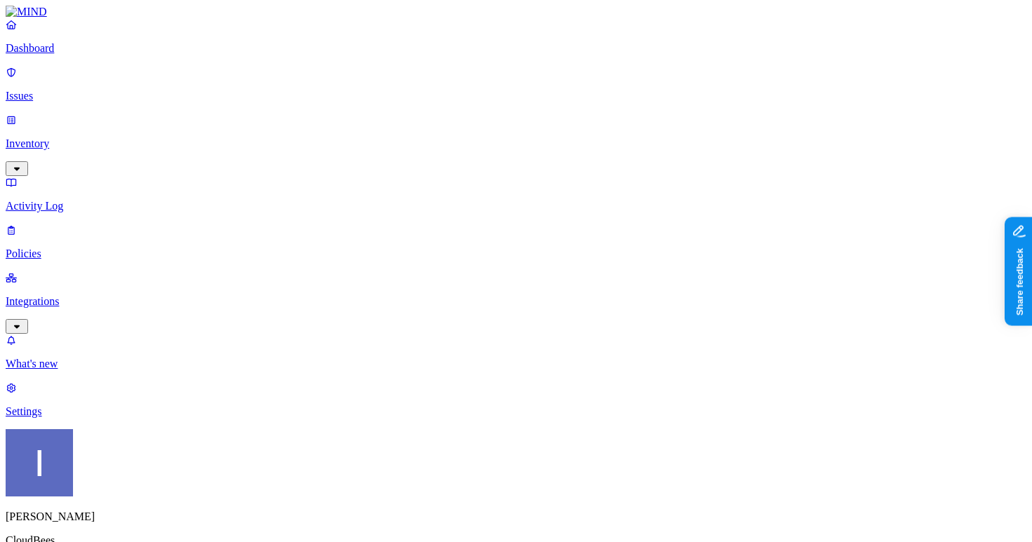
click at [272, 229] on span "Resolved" at bounding box center [276, 235] width 42 height 12
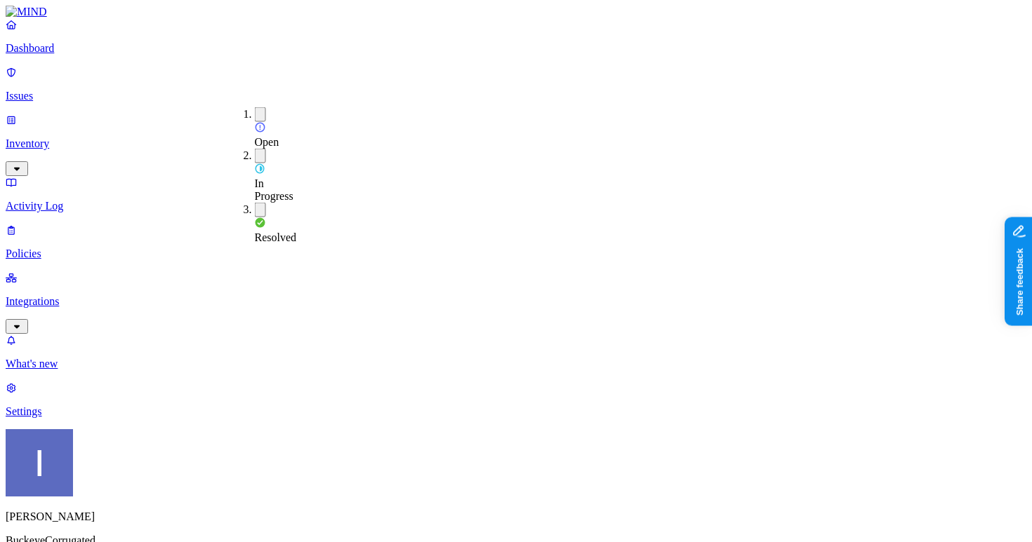
scroll to position [0, 455]
click at [126, 526] on html "Dashboard Issues Inventory Activity Log Policies Integrations What's new 1 Sett…" at bounding box center [516, 490] width 1032 height 980
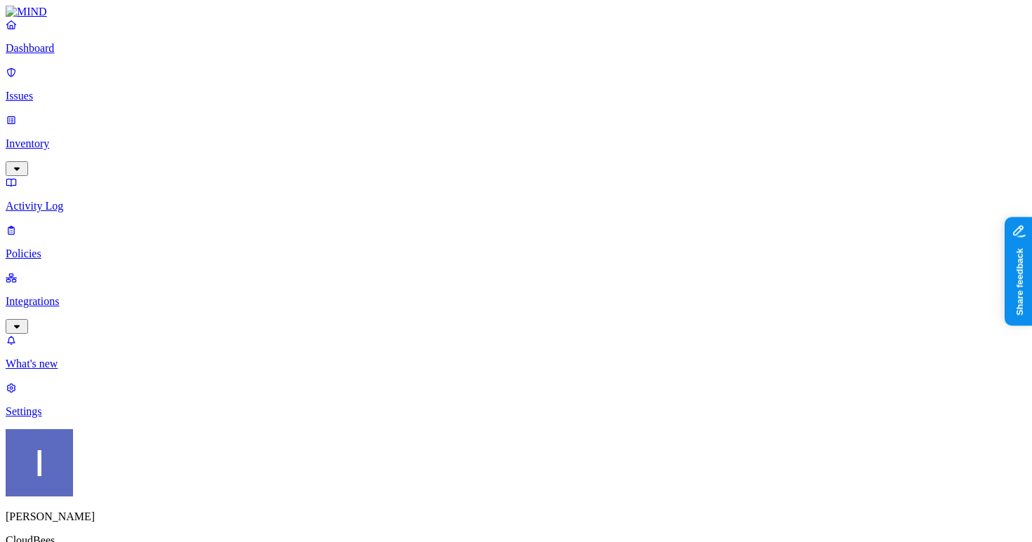
click at [78, 418] on p "Settings" at bounding box center [516, 412] width 1020 height 13
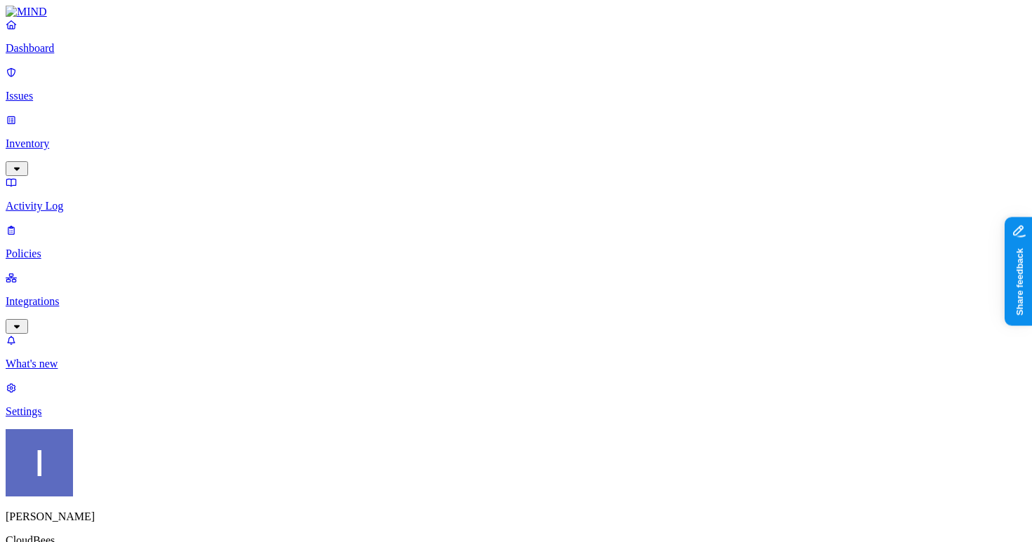
scroll to position [754, 0]
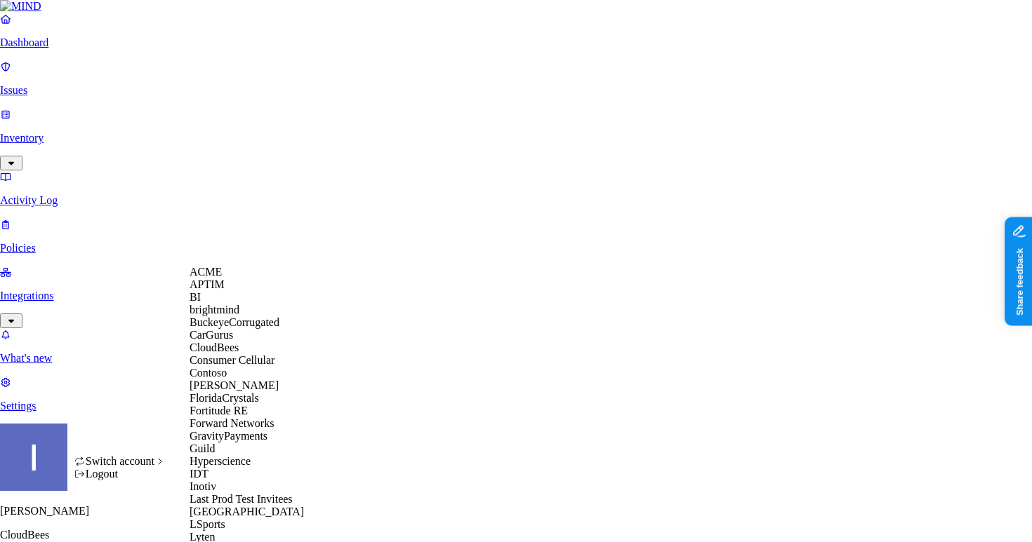
scroll to position [657, 0]
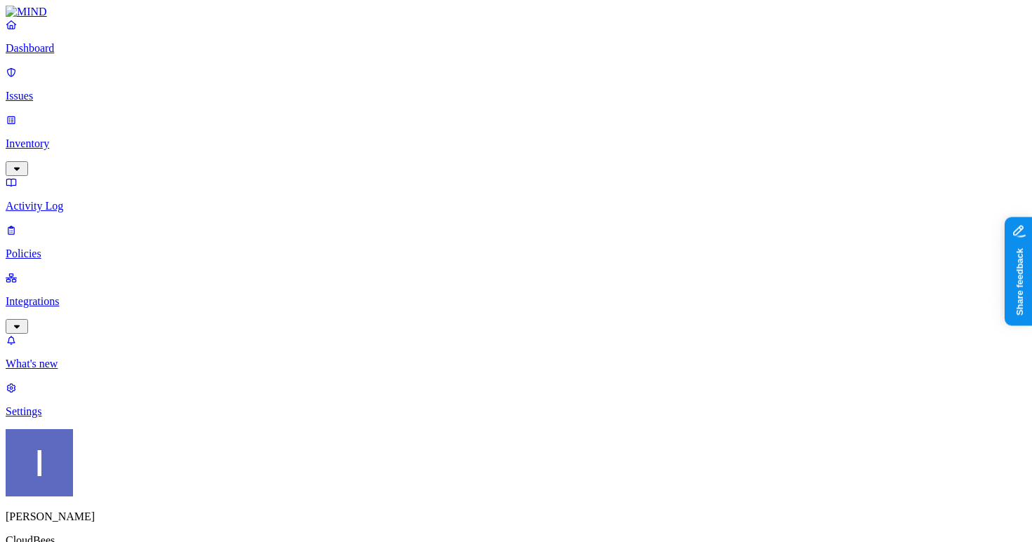
scroll to position [754, 0]
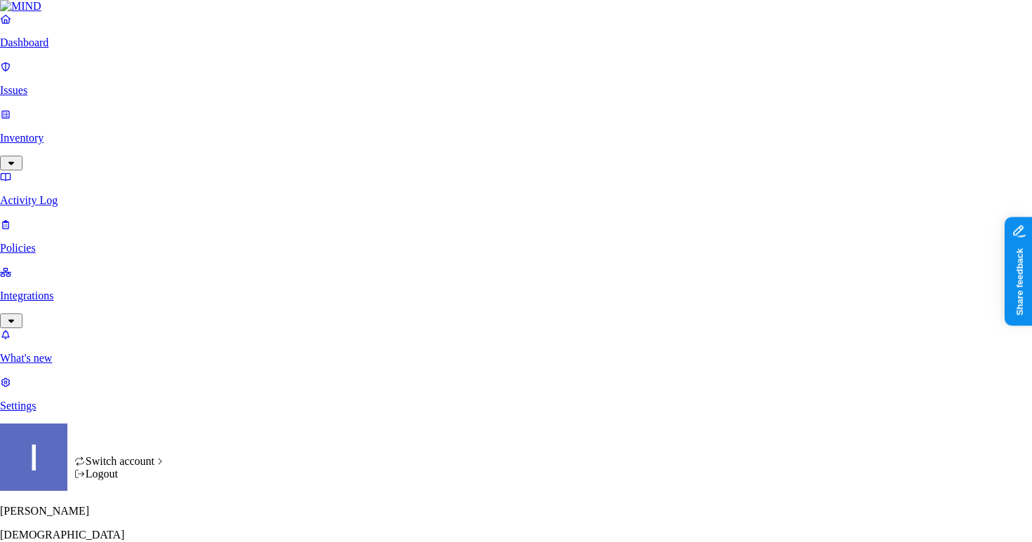
click at [138, 521] on html "Dashboard Issues Inventory Activity Log Policies Integrations What's new 1 Sett…" at bounding box center [516, 446] width 1032 height 893
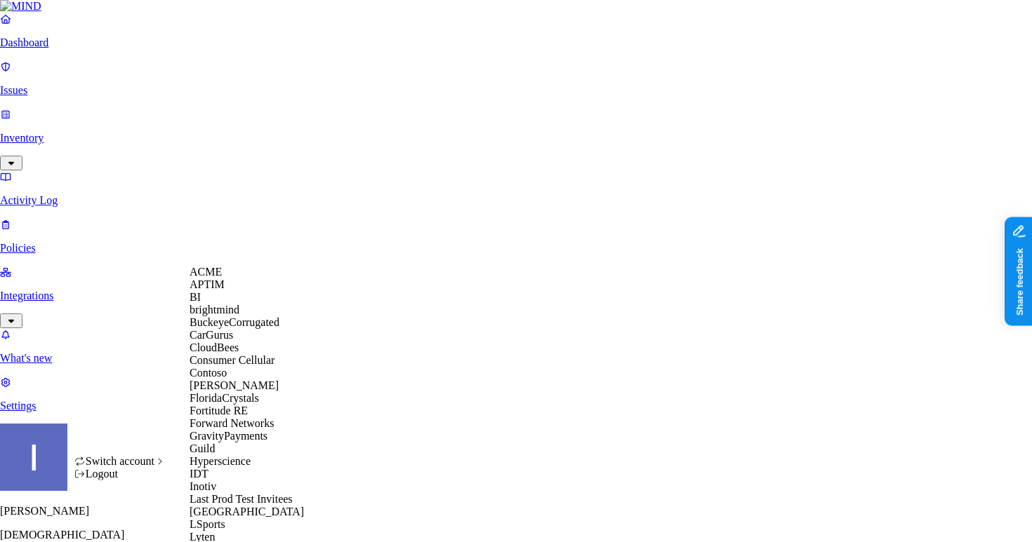
click at [272, 279] on div "ACME" at bounding box center [257, 272] width 136 height 13
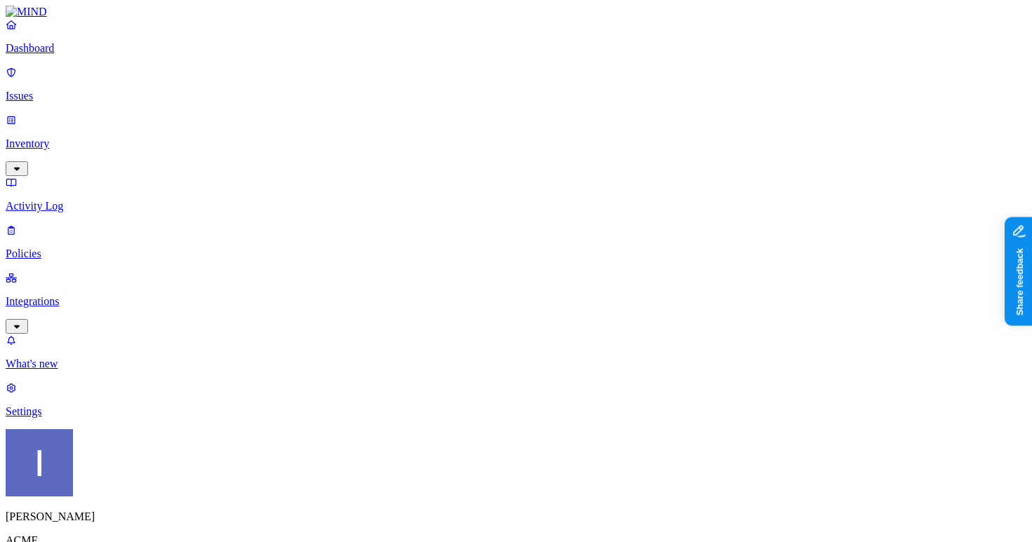
click at [58, 55] on p "Dashboard" at bounding box center [516, 48] width 1020 height 13
drag, startPoint x: 359, startPoint y: 336, endPoint x: 446, endPoint y: 349, distance: 88.7
